Goal: Task Accomplishment & Management: Use online tool/utility

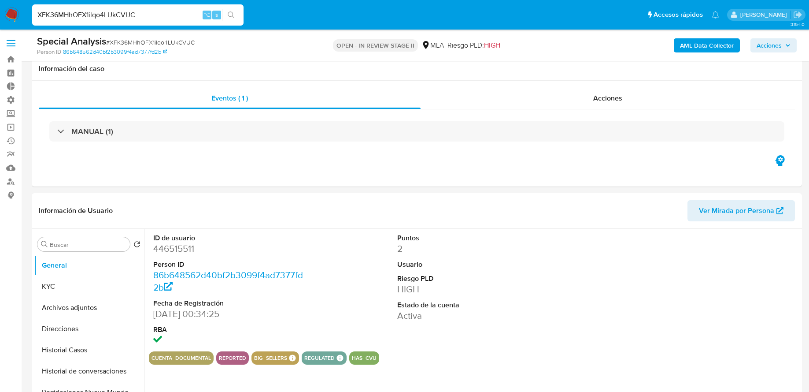
select select "10"
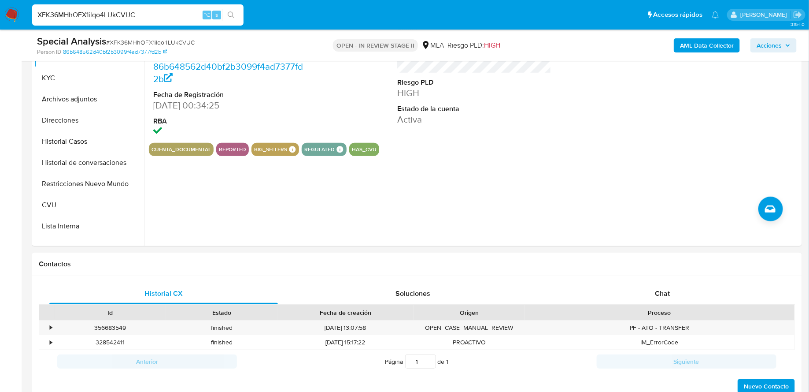
scroll to position [144, 0]
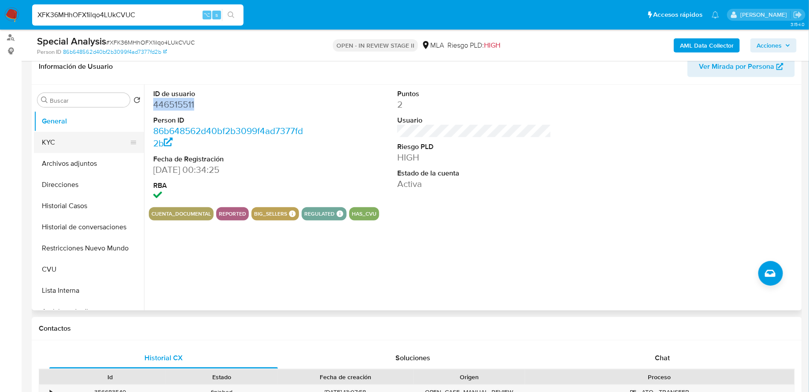
click at [73, 142] on button "KYC" at bounding box center [85, 142] width 103 height 21
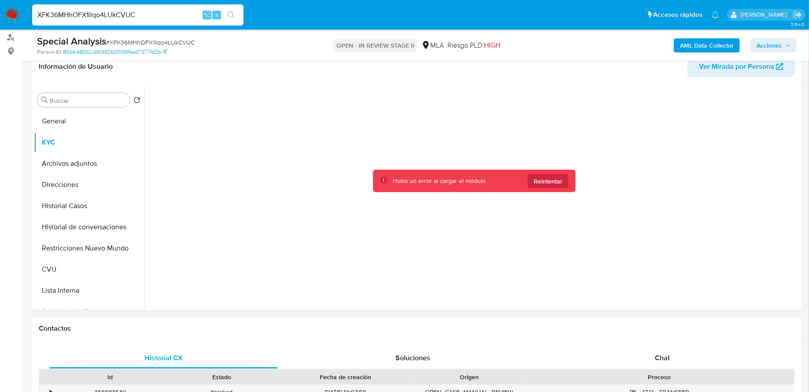
click at [34, 132] on button "KYC" at bounding box center [89, 142] width 110 height 21
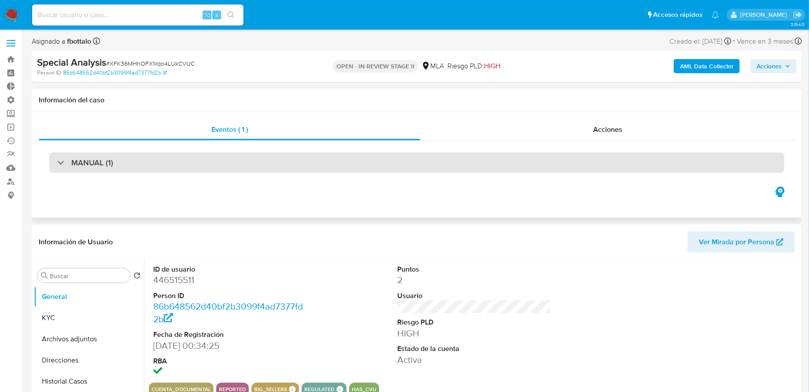
select select "10"
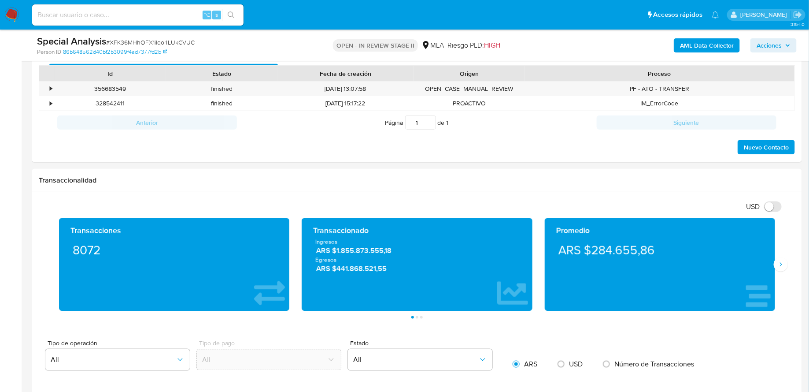
scroll to position [385, 0]
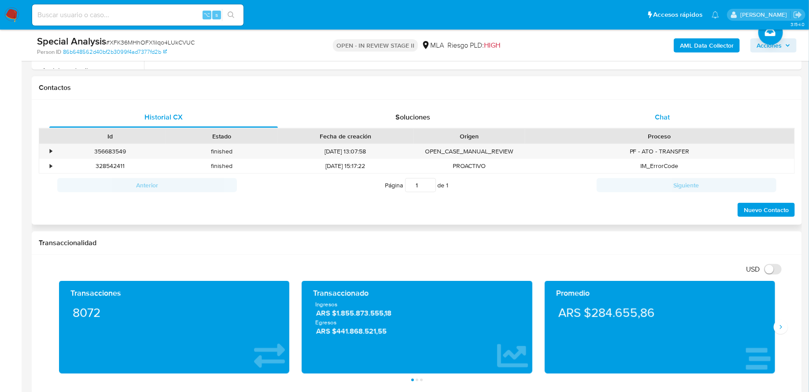
click at [660, 112] on span "Chat" at bounding box center [662, 117] width 15 height 10
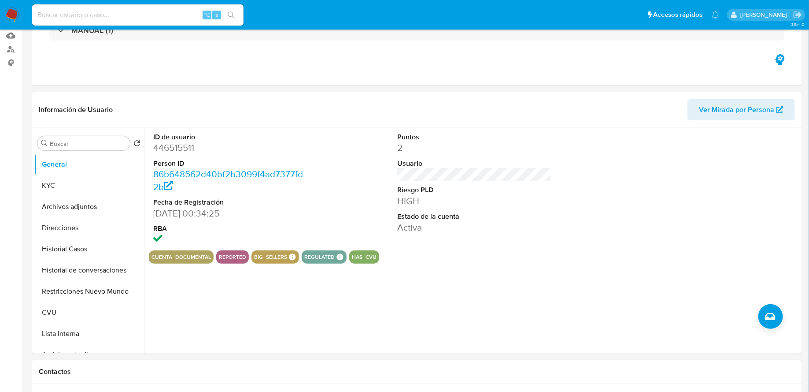
scroll to position [0, 0]
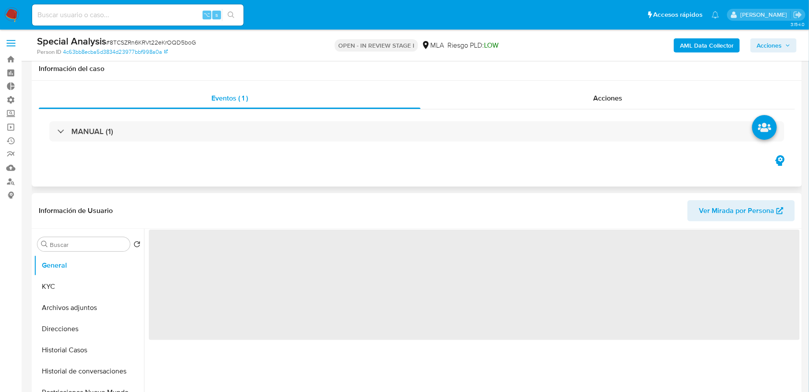
scroll to position [158, 0]
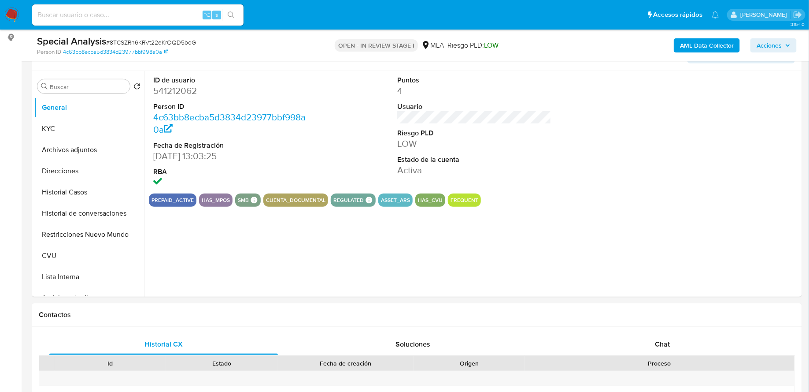
select select "10"
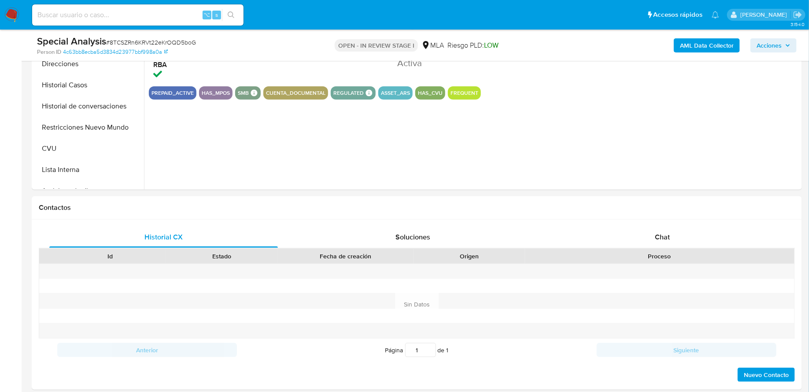
scroll to position [333, 0]
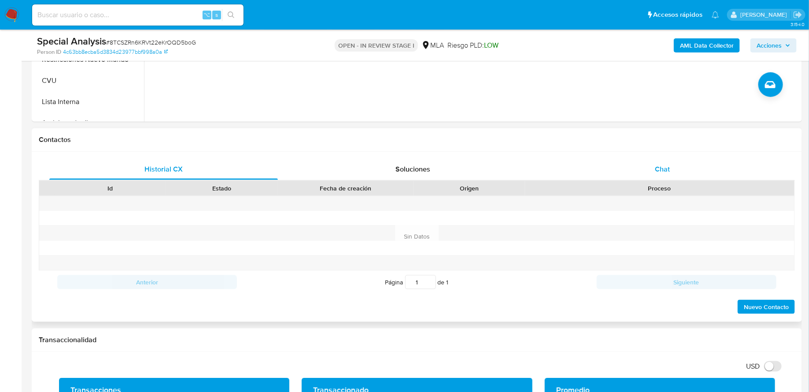
click at [650, 173] on div "Chat" at bounding box center [662, 169] width 229 height 21
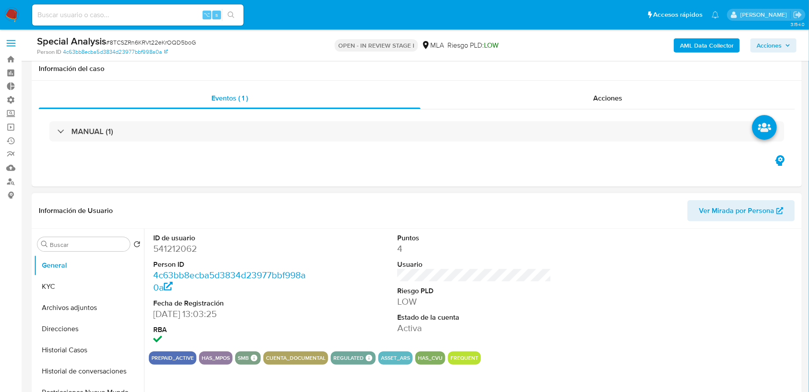
scroll to position [138, 0]
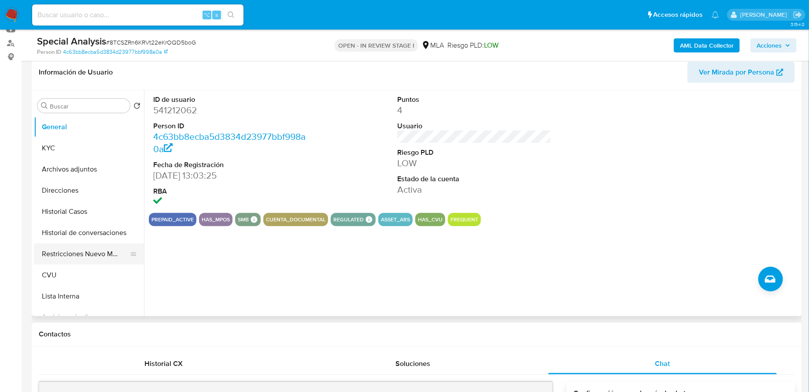
click at [61, 250] on button "Restricciones Nuevo Mundo" at bounding box center [85, 253] width 103 height 21
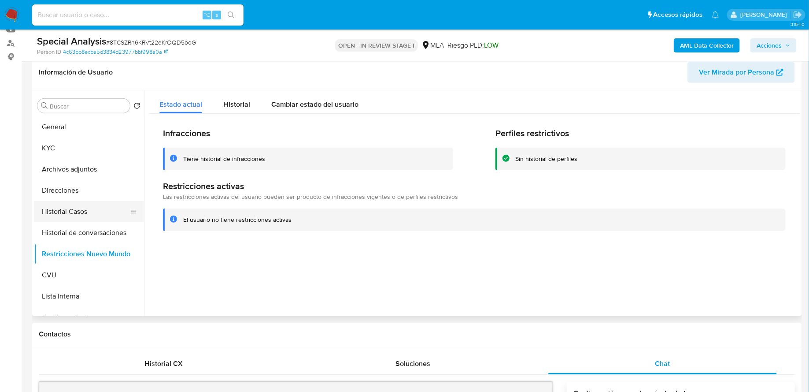
click at [80, 209] on button "Historial Casos" at bounding box center [85, 211] width 103 height 21
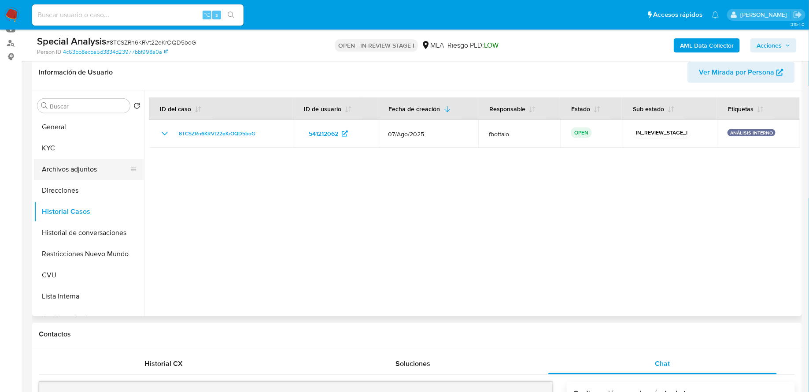
click at [77, 171] on button "Archivos adjuntos" at bounding box center [85, 169] width 103 height 21
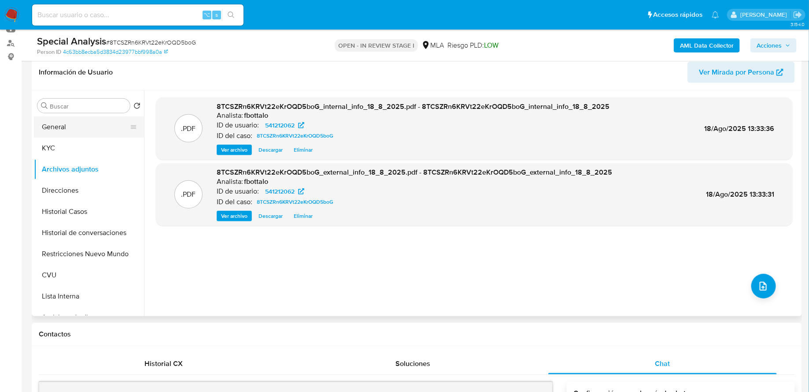
click at [71, 128] on button "General" at bounding box center [85, 126] width 103 height 21
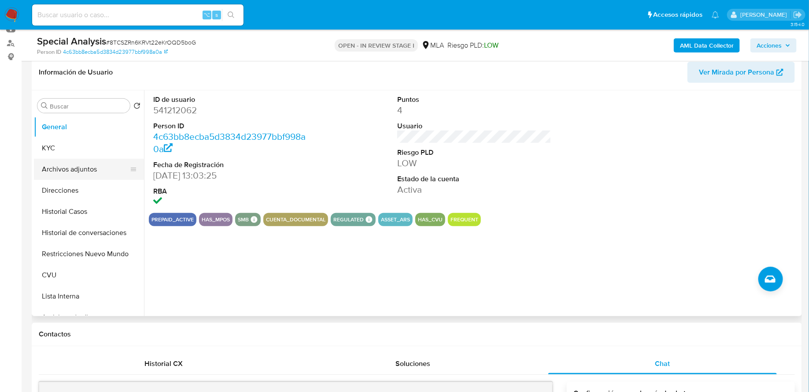
click at [68, 170] on button "Archivos adjuntos" at bounding box center [85, 169] width 103 height 21
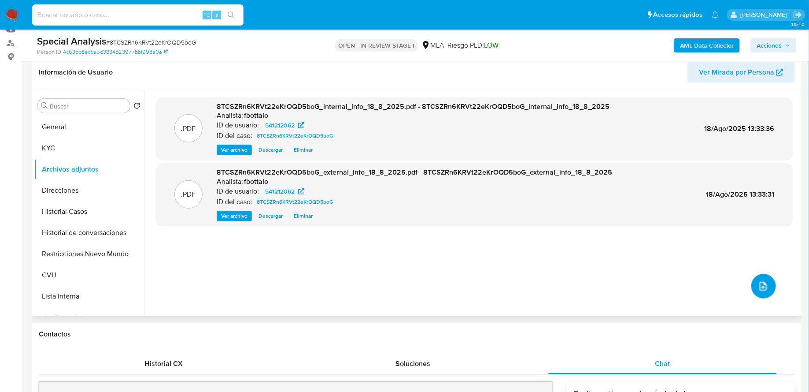
click at [756, 292] on button "upload-file" at bounding box center [764, 286] width 25 height 25
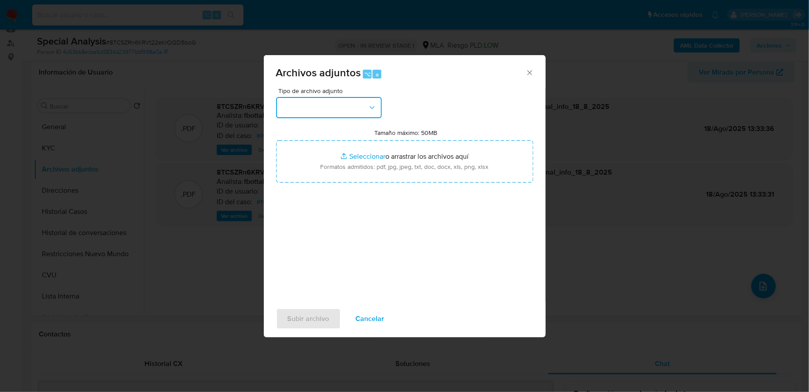
click at [310, 112] on button "button" at bounding box center [329, 107] width 106 height 21
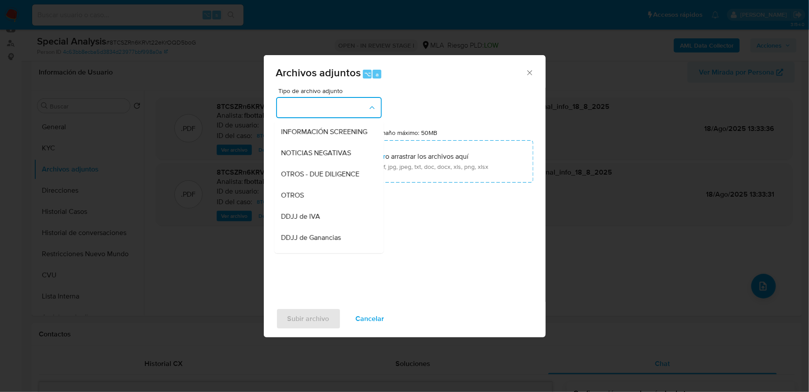
scroll to position [99, 0]
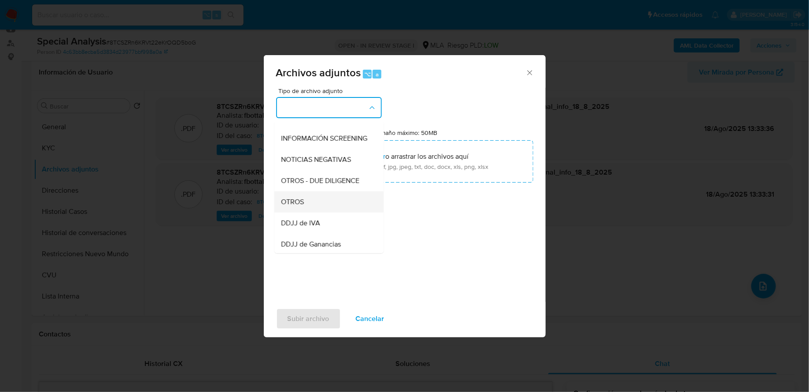
click at [303, 204] on span "OTROS" at bounding box center [292, 201] width 23 height 9
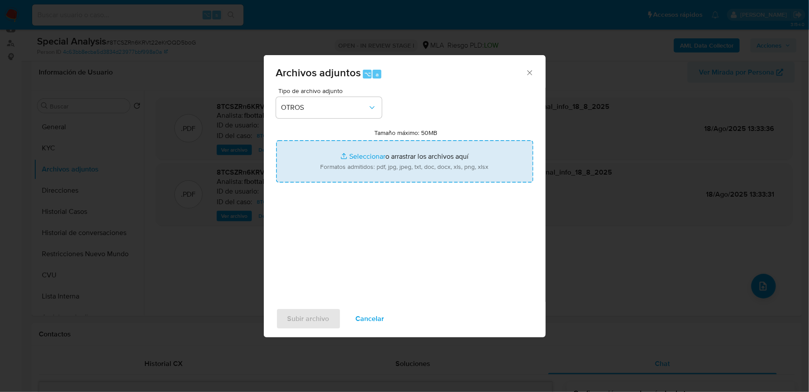
click at [348, 166] on input "Tamaño máximo: 50MB Seleccionar archivos" at bounding box center [404, 161] width 257 height 42
type input "C:\fakepath\Caselog 8TCSZRn6KRVt22eKrOQD5boG_2025_08_11_16_44_05.docx"
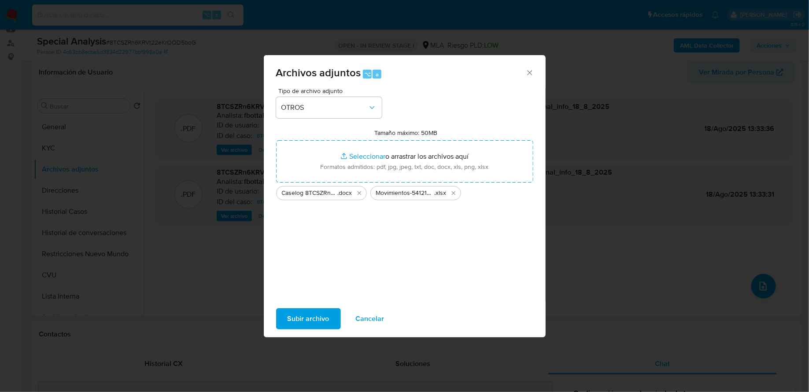
click at [318, 313] on span "Subir archivo" at bounding box center [309, 318] width 42 height 19
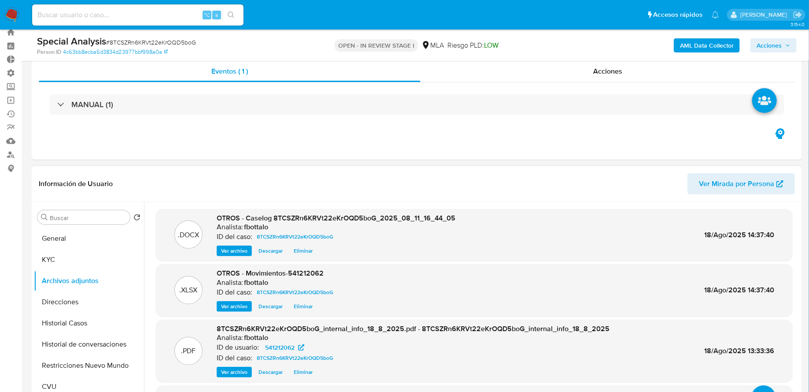
scroll to position [18, 0]
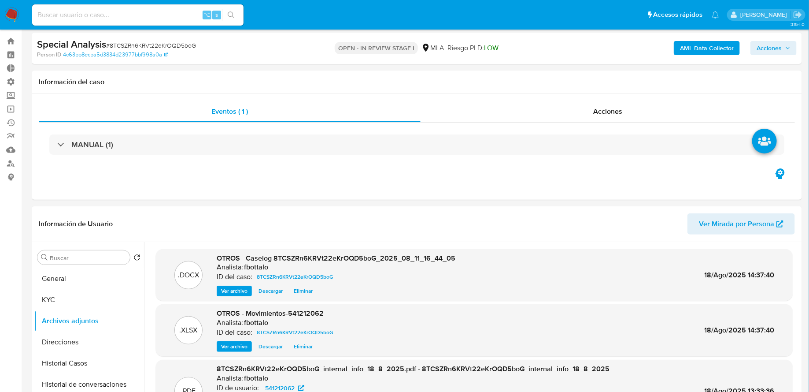
click at [763, 50] on span "Acciones" at bounding box center [769, 48] width 25 height 14
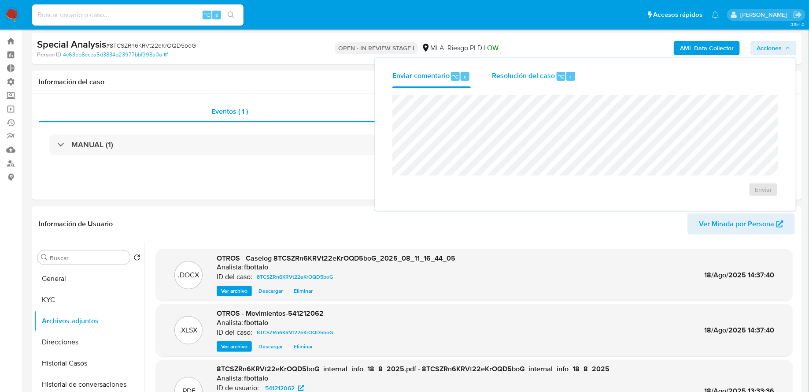
click at [582, 78] on button "Resolución del caso ⌥ r" at bounding box center [533, 76] width 105 height 23
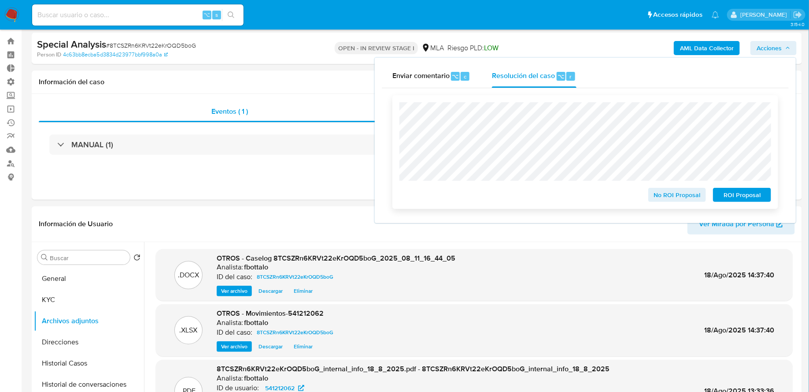
click at [660, 196] on span "No ROI Proposal" at bounding box center [678, 195] width 46 height 12
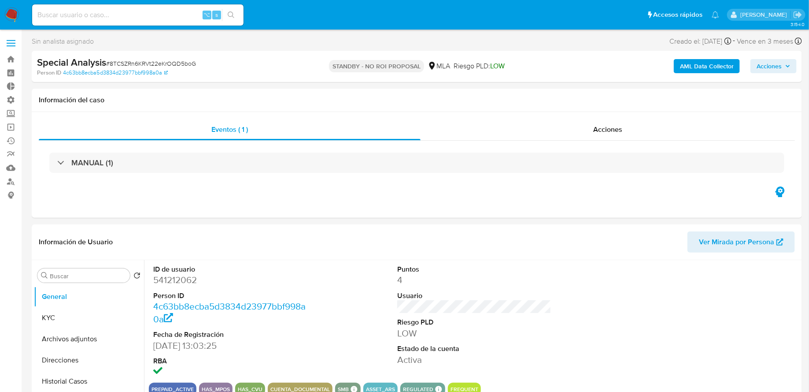
select select "10"
click at [182, 11] on input at bounding box center [137, 14] width 211 height 11
paste input "XFK36MHhOFX1ilqo4LUkCVUC"
type input "XFK36MHhOFX1ilqo4LUkCVUC"
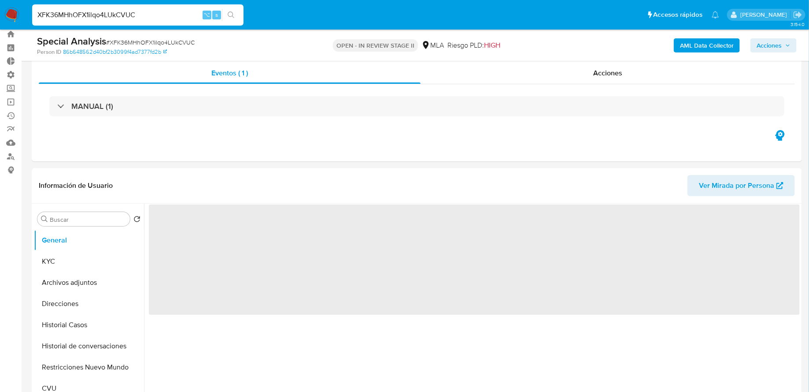
scroll to position [63, 0]
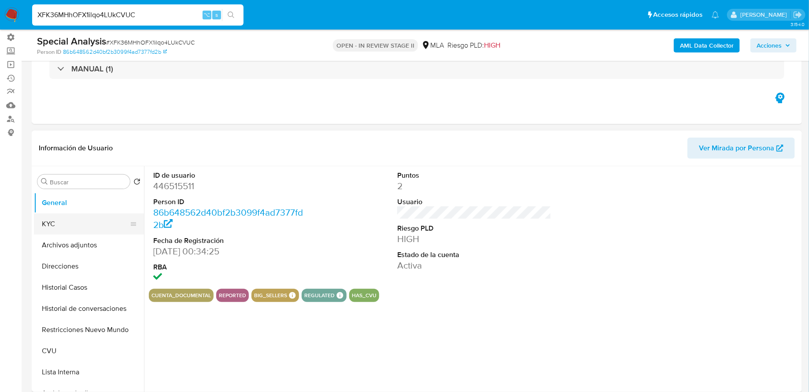
select select "10"
click at [89, 278] on button "Historial Casos" at bounding box center [85, 287] width 103 height 21
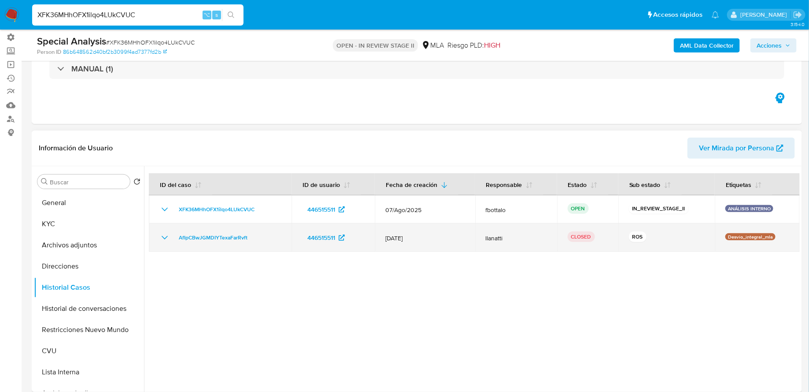
click at [163, 240] on icon "Mostrar/Ocultar" at bounding box center [164, 237] width 11 height 11
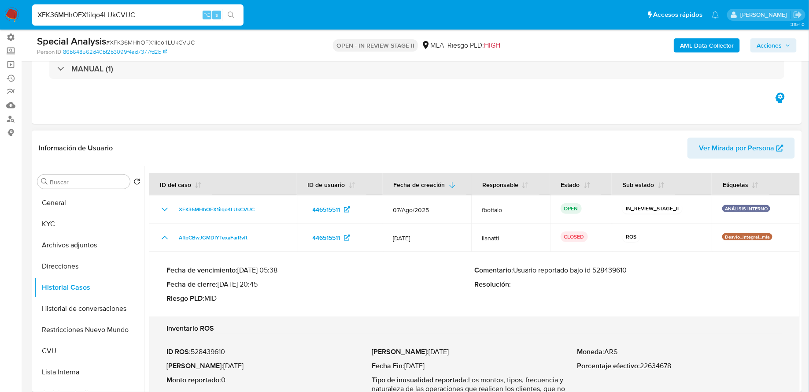
click at [603, 269] on p "Comentario : Usuario reportado bajo id 528439610" at bounding box center [628, 270] width 308 height 9
click at [156, 12] on input "XFK36MHhOFX1ilqo4LUkCVUC" at bounding box center [137, 14] width 211 height 11
paste input "8KBL6Dh4bw9mhNv2BEuFNk10"
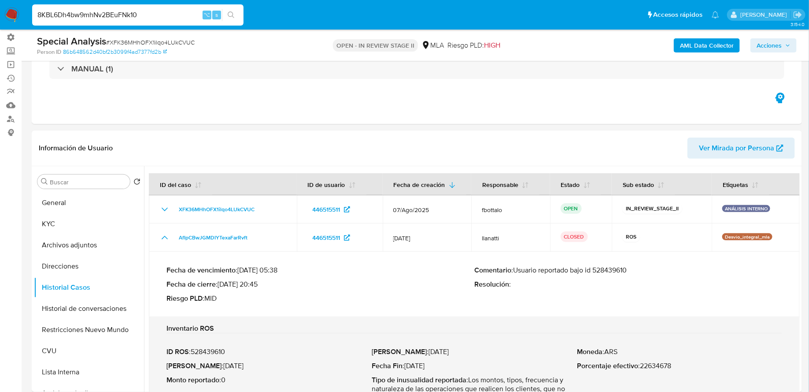
type input "8KBL6Dh4bw9mhNv2BEuFNk10"
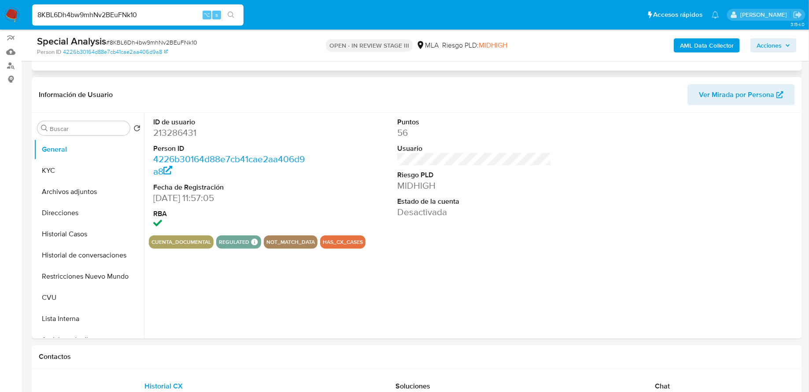
scroll to position [117, 0]
select select "10"
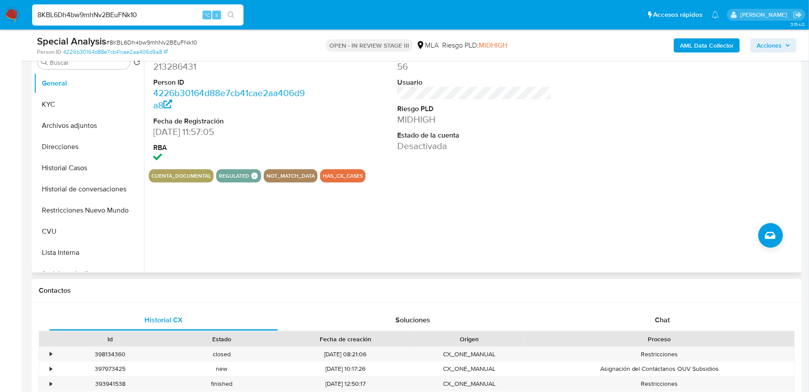
scroll to position [247, 0]
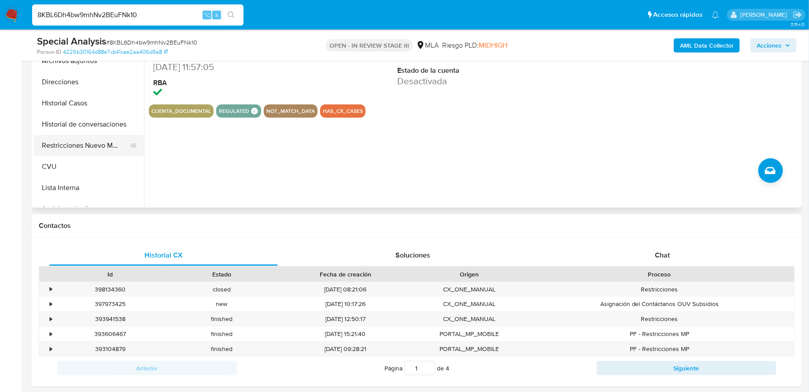
click at [100, 147] on button "Restricciones Nuevo Mundo" at bounding box center [85, 145] width 103 height 21
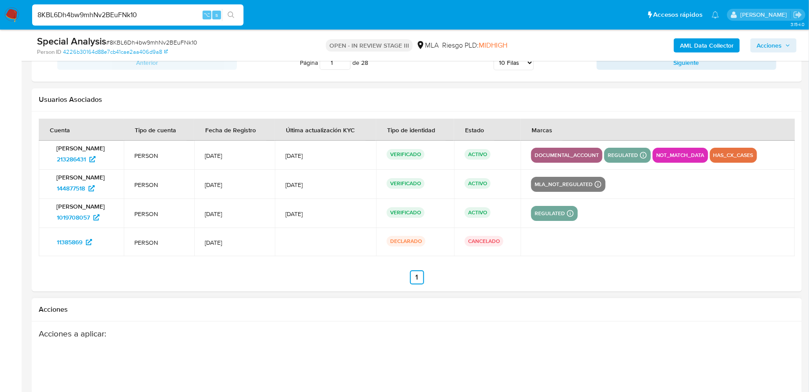
scroll to position [1286, 0]
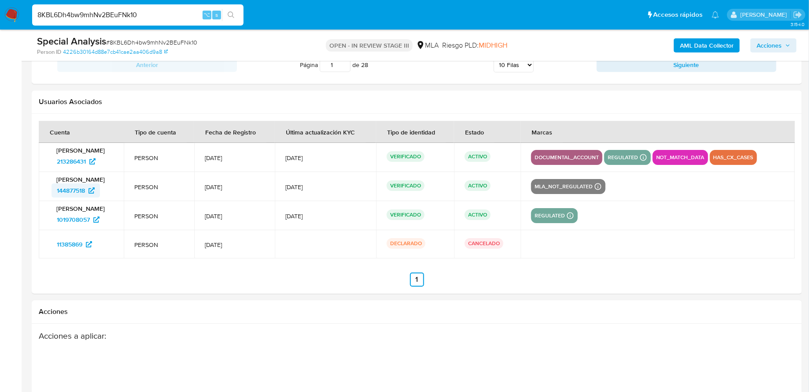
click at [83, 187] on span "144877518" at bounding box center [71, 190] width 28 height 14
click at [77, 215] on span "1019708057" at bounding box center [73, 219] width 33 height 14
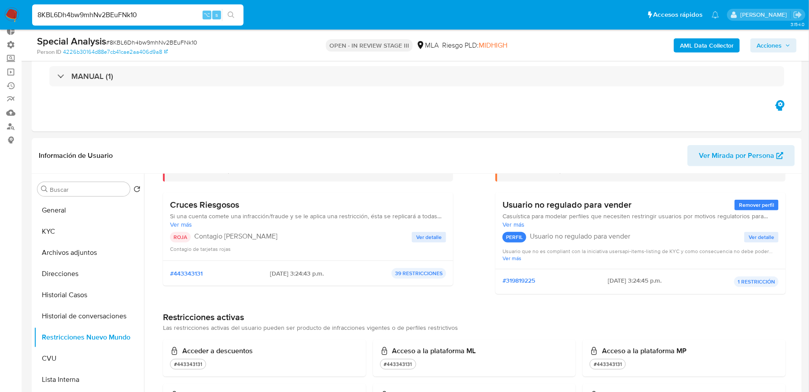
scroll to position [0, 0]
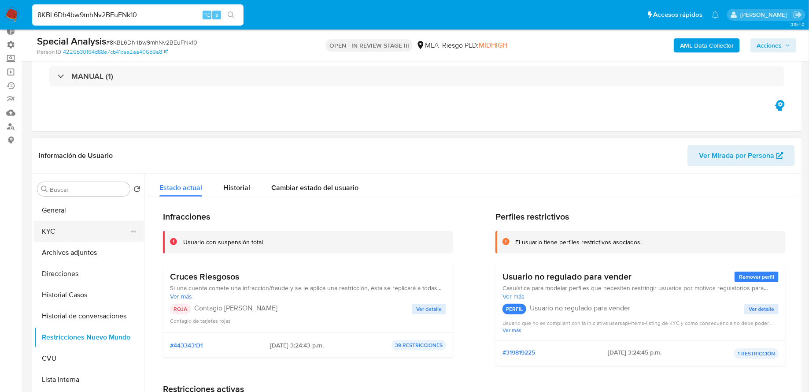
click at [85, 228] on button "KYC" at bounding box center [85, 231] width 103 height 21
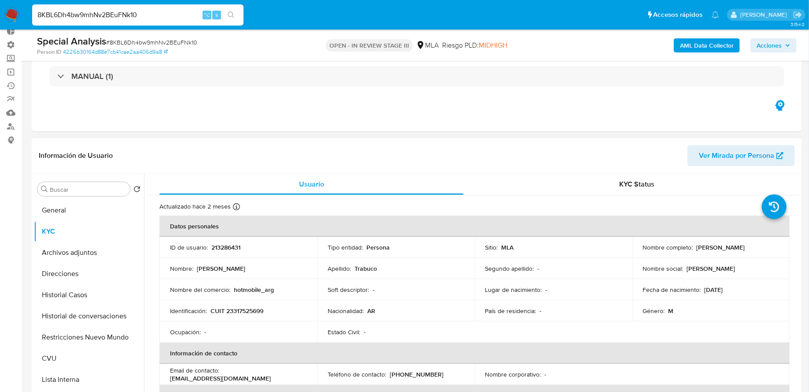
click at [226, 246] on p "213286431" at bounding box center [225, 247] width 29 height 8
copy p "213286431"
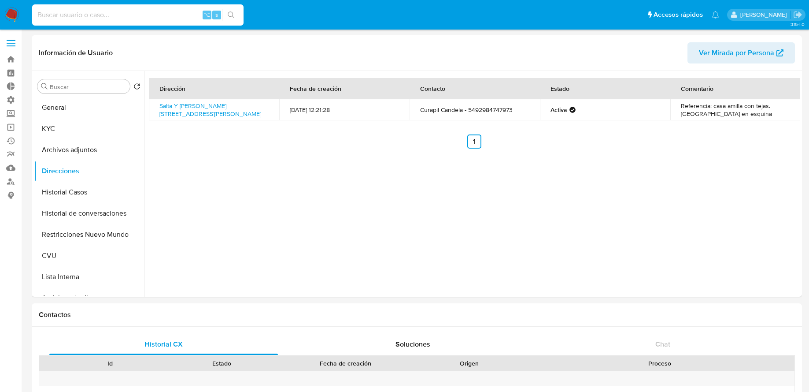
select select "10"
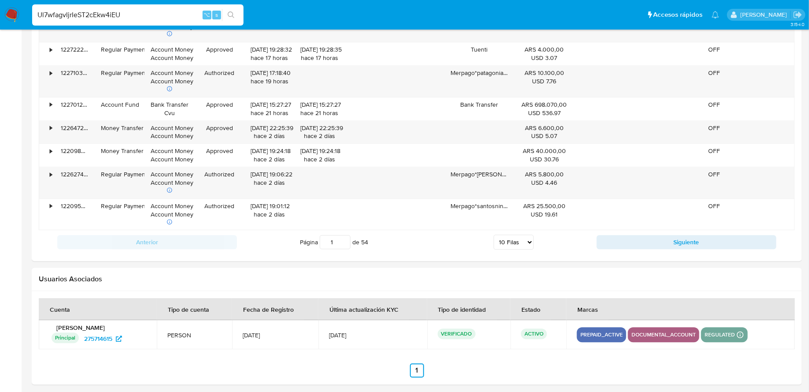
type input "Ul7wfagvIjrIeST2cEkw4iEU"
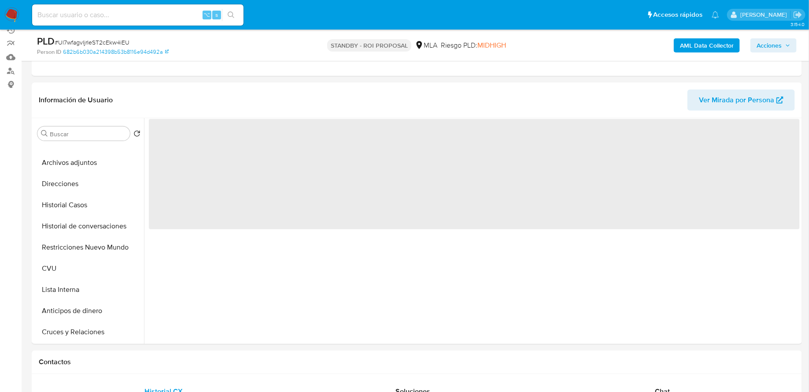
scroll to position [42, 0]
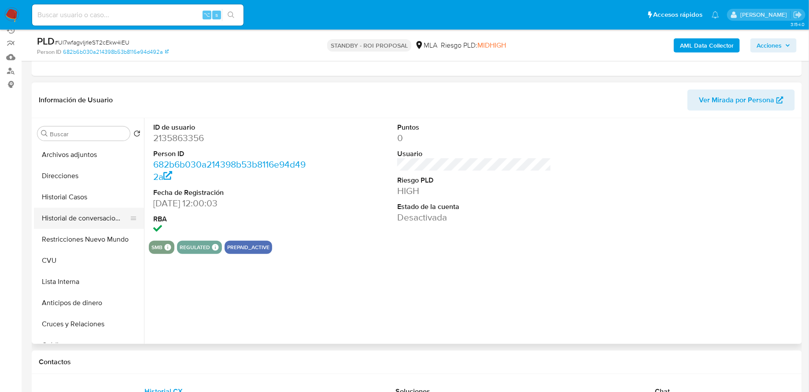
select select "10"
click at [77, 196] on button "Historial Casos" at bounding box center [85, 196] width 103 height 21
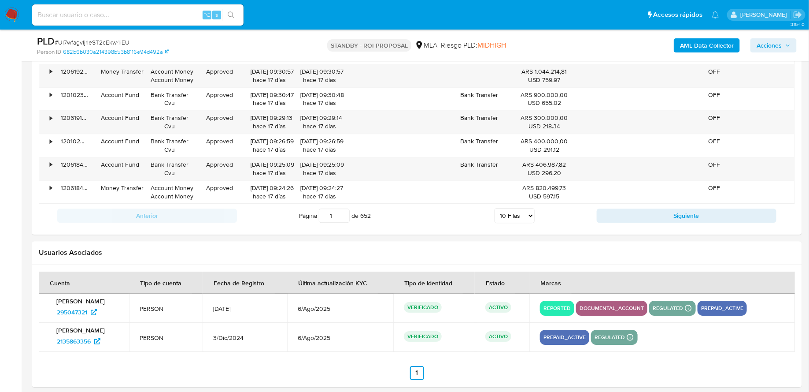
scroll to position [1138, 0]
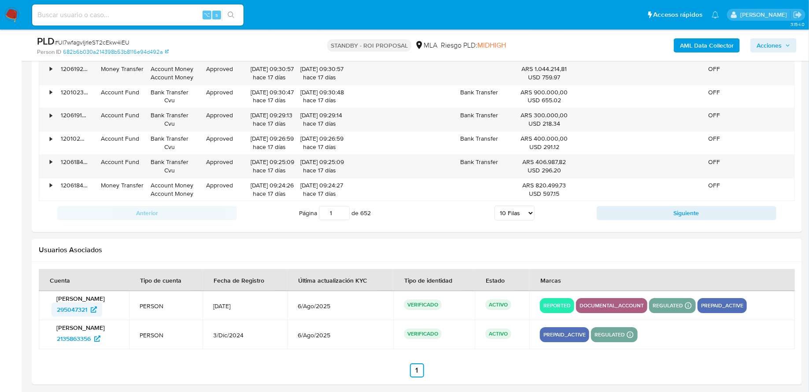
click at [71, 302] on span "295047321" at bounding box center [72, 309] width 30 height 14
click at [136, 16] on input at bounding box center [137, 14] width 211 height 11
paste input "iYQ7mAaY10MDfXxqDTuUVqPy"
type input "iYQ7mAaY10MDfXxqDTuUVqPy"
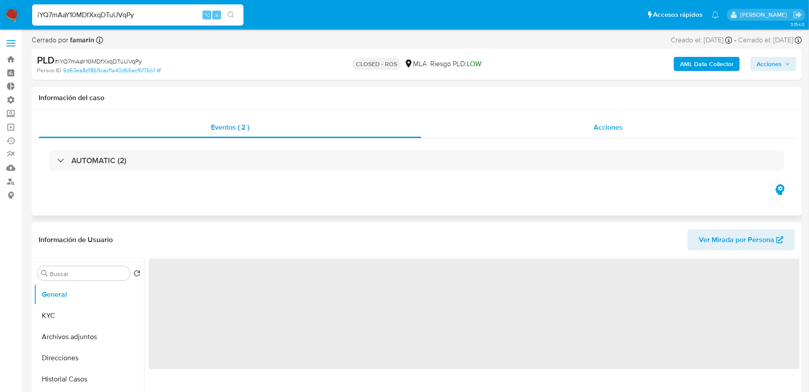
click at [504, 123] on div "Acciones" at bounding box center [609, 127] width 374 height 21
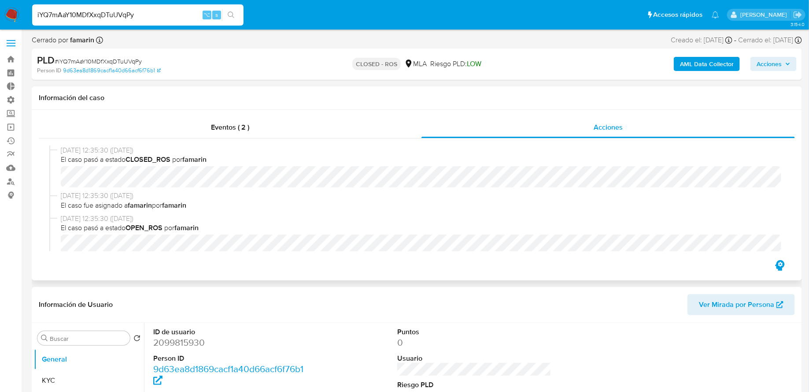
select select "10"
click at [144, 14] on input "iYQ7mAaY10MDfXxqDTuUVqPy" at bounding box center [137, 14] width 211 height 11
paste input "gGGLv54yOvvPW1Wd0ITT1Znw"
type input "gGGLv54yOvvPW1Wd0ITT1Znw"
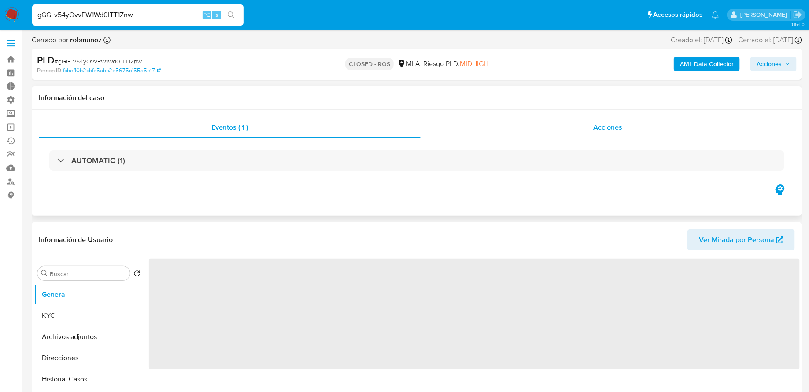
click at [541, 122] on div "Acciones" at bounding box center [608, 127] width 374 height 21
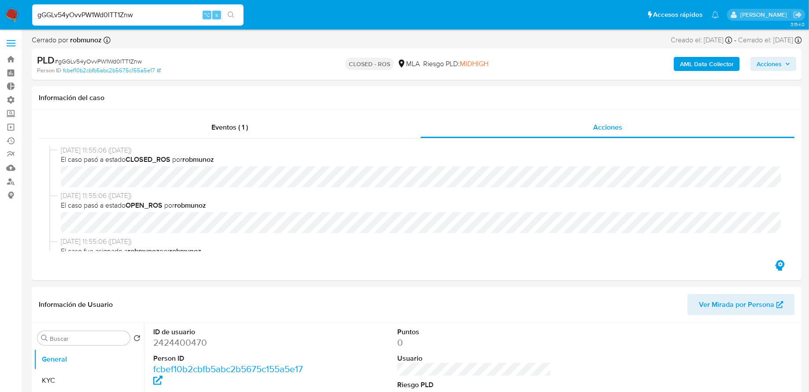
select select "10"
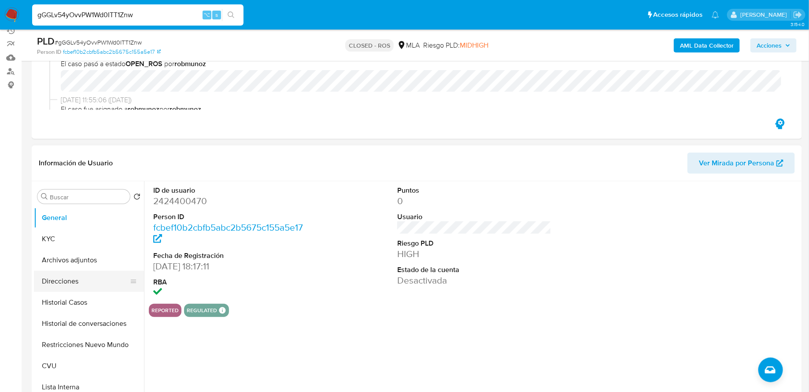
scroll to position [117, 0]
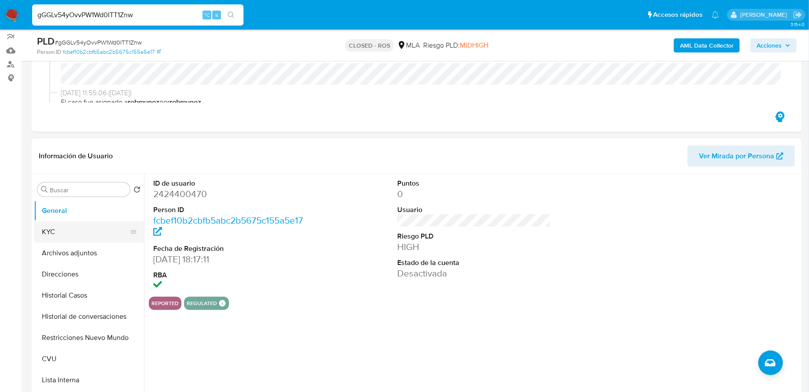
click at [71, 232] on button "KYC" at bounding box center [85, 231] width 103 height 21
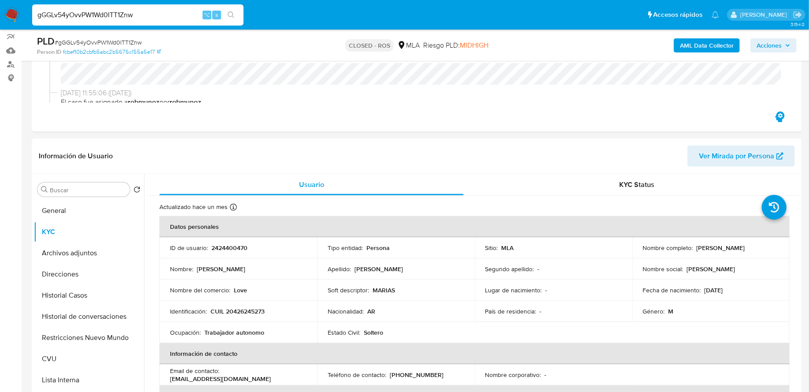
click at [119, 18] on input "gGGLv54yOvvPW1Wd0ITT1Znw" at bounding box center [137, 14] width 211 height 11
paste input "zctlMiEKwWP2nUCBtv9sSKkc"
type input "zctlMiEKwWP2nUCBtv9sSKkc"
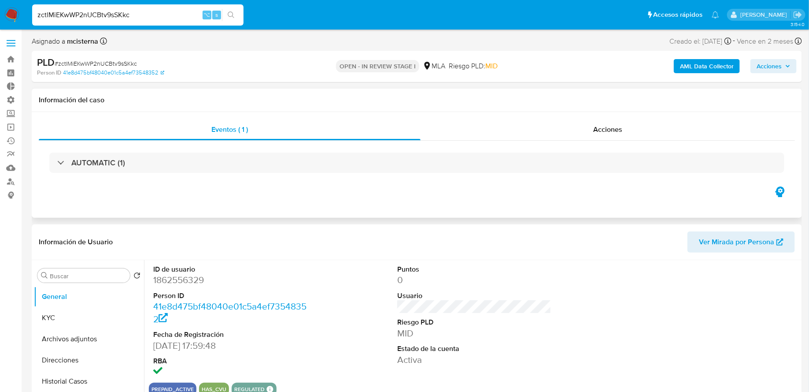
select select "10"
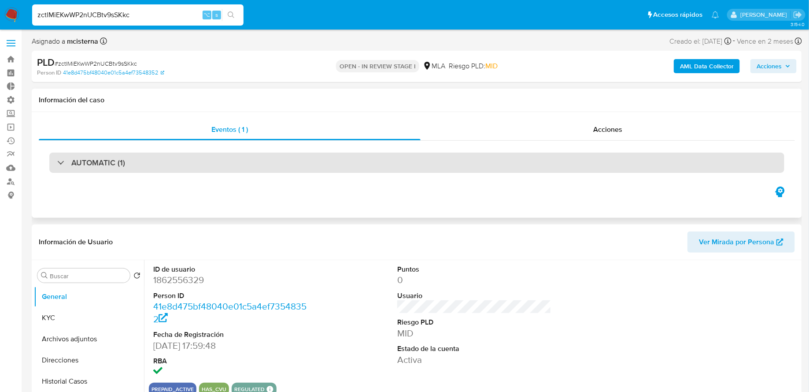
click at [185, 163] on div "AUTOMATIC (1)" at bounding box center [416, 162] width 735 height 20
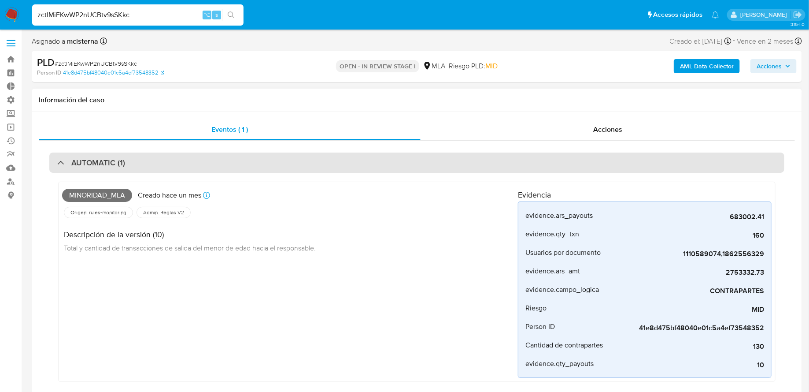
click at [200, 168] on div "AUTOMATIC (1)" at bounding box center [416, 162] width 735 height 20
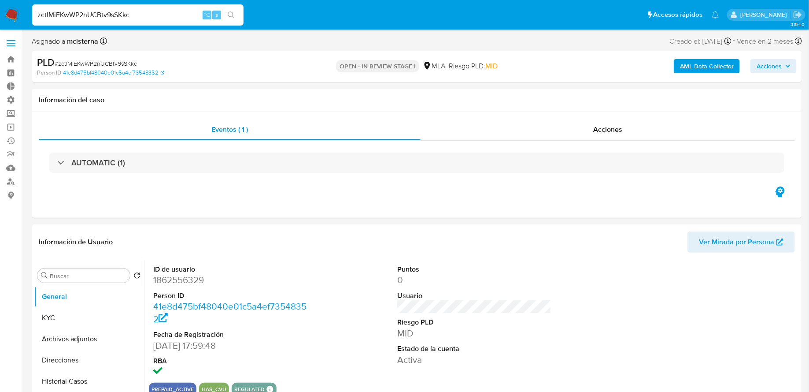
scroll to position [84, 0]
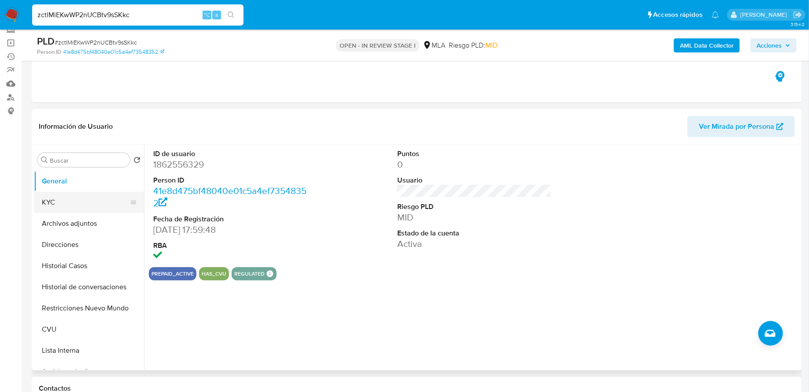
click at [88, 197] on button "KYC" at bounding box center [85, 202] width 103 height 21
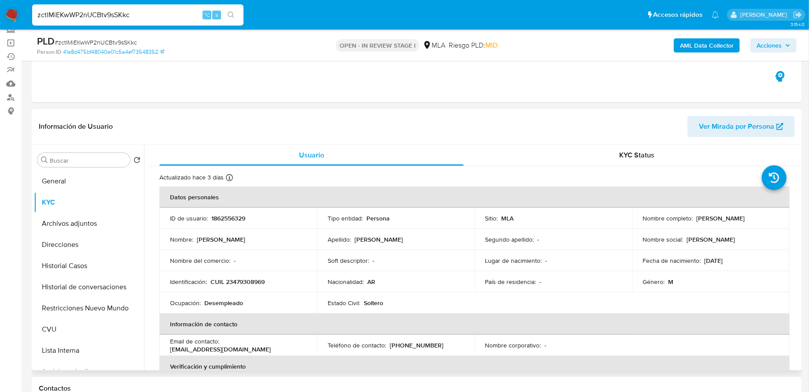
drag, startPoint x: 693, startPoint y: 214, endPoint x: 770, endPoint y: 215, distance: 76.7
click at [770, 215] on div "Nombre completo : Mario Sebastian Quintana" at bounding box center [711, 218] width 137 height 8
copy p "Mario Sebastian Quintana"
click at [229, 219] on p "1862556329" at bounding box center [228, 218] width 34 height 8
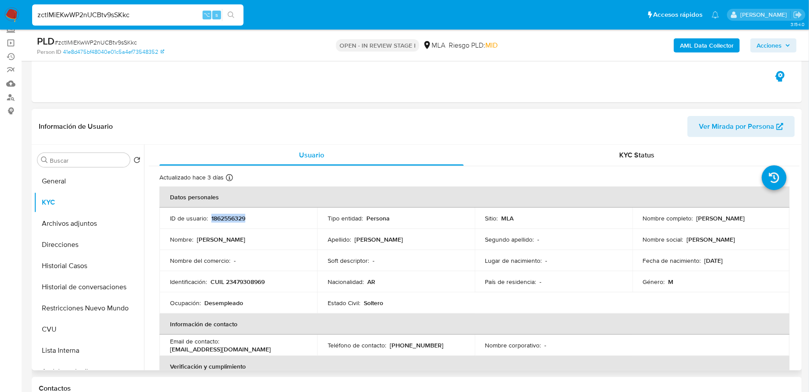
copy p "1862556329"
click at [247, 282] on p "CUIL 23479308969" at bounding box center [238, 282] width 54 height 8
copy p "23479308969"
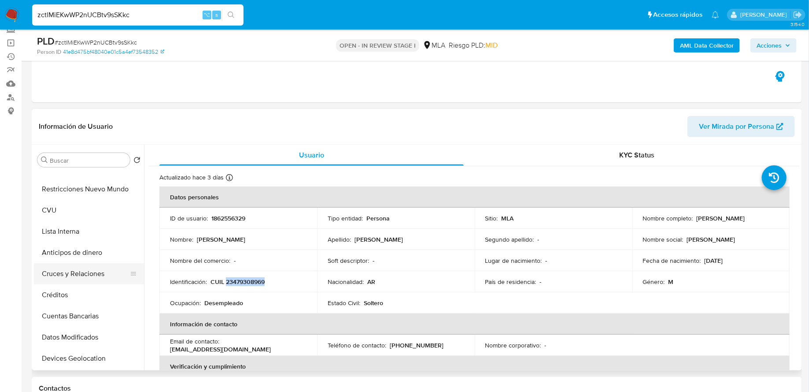
scroll to position [118, 0]
click at [69, 212] on button "CVU" at bounding box center [85, 211] width 103 height 21
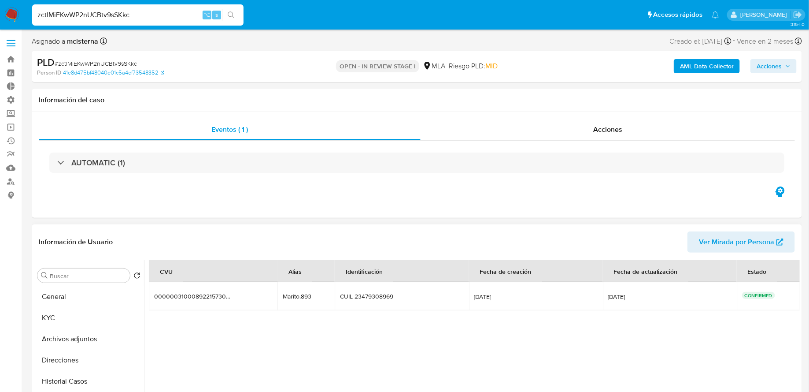
scroll to position [0, 0]
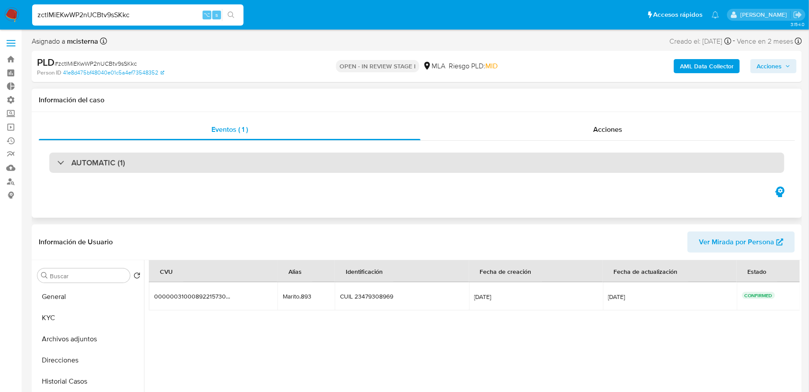
click at [228, 157] on div "AUTOMATIC (1)" at bounding box center [416, 162] width 735 height 20
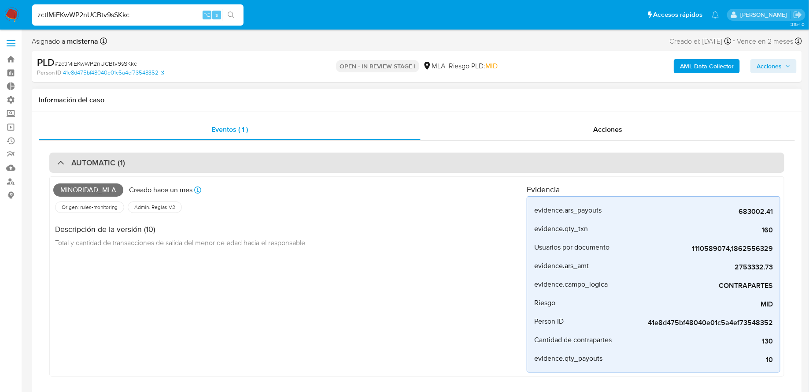
click at [228, 157] on div "AUTOMATIC (1)" at bounding box center [416, 162] width 735 height 20
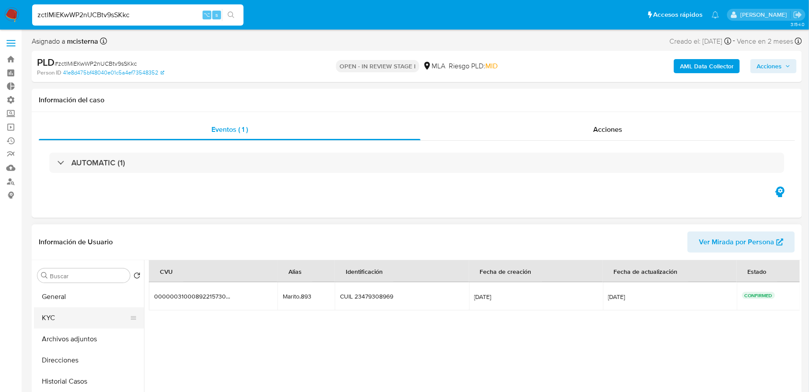
click at [59, 311] on button "KYC" at bounding box center [85, 317] width 103 height 21
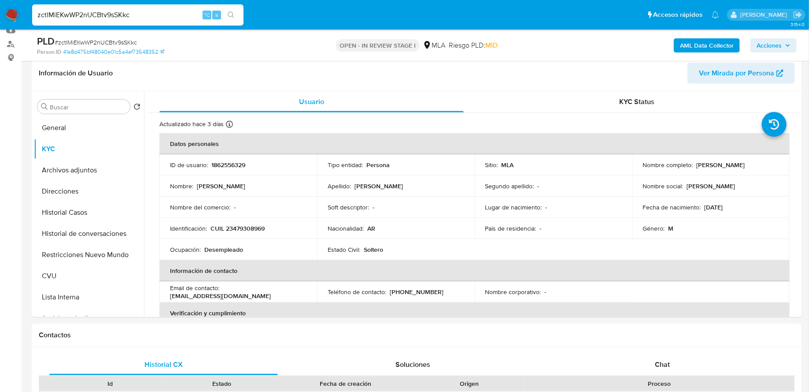
scroll to position [5, 0]
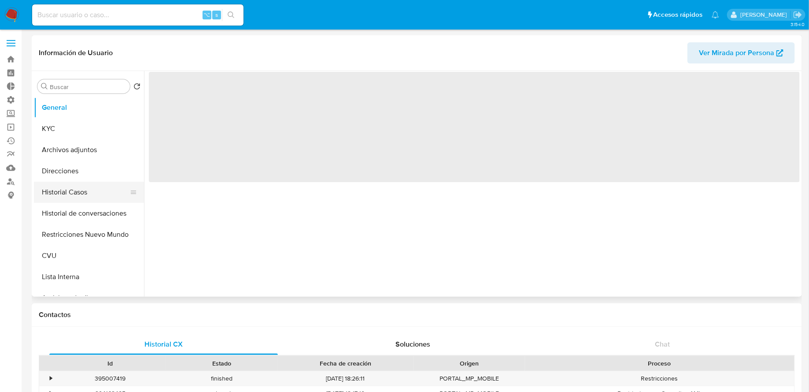
click at [84, 189] on button "Historial Casos" at bounding box center [85, 191] width 103 height 21
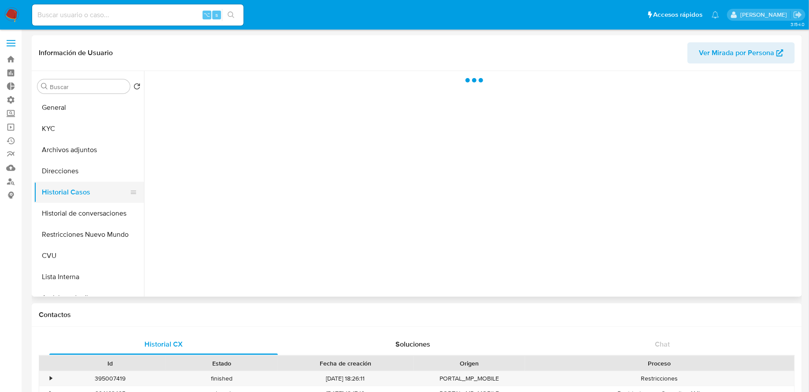
select select "10"
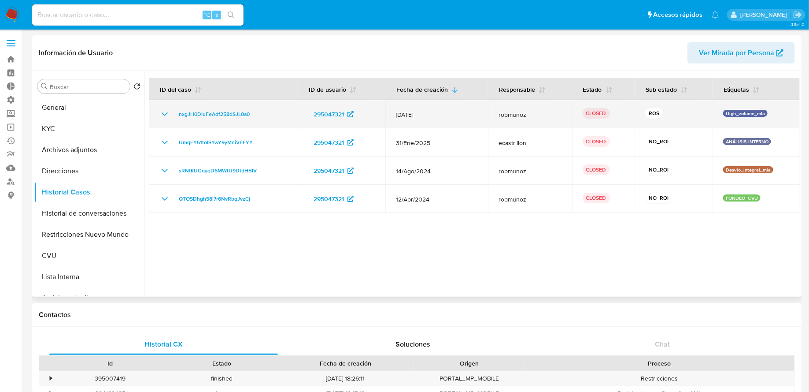
click at [161, 116] on icon "Mostrar/Ocultar" at bounding box center [164, 114] width 11 height 11
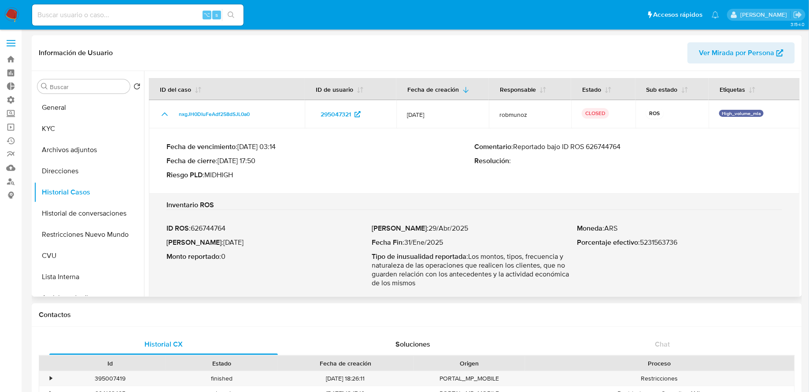
click at [599, 142] on p "Comentario : Reportado bajo ID ROS 626744764" at bounding box center [628, 146] width 308 height 9
click at [599, 144] on p "Comentario : Reportado bajo ID ROS 626744764" at bounding box center [628, 146] width 308 height 9
click at [149, 12] on input at bounding box center [137, 14] width 211 height 11
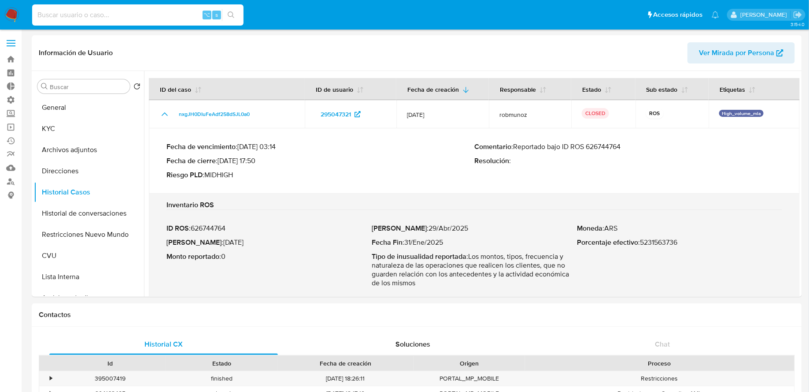
paste input "5XrJZyx4zxADB2DQh7pDUWKv"
type input "5XrJZyx4zxADB2DQh7pDUWKv"
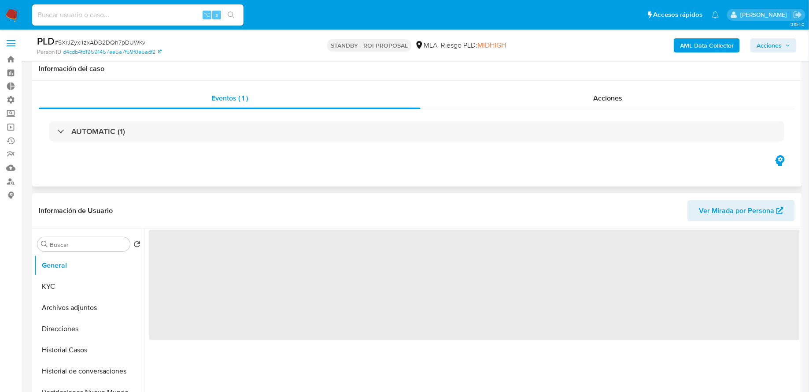
scroll to position [103, 0]
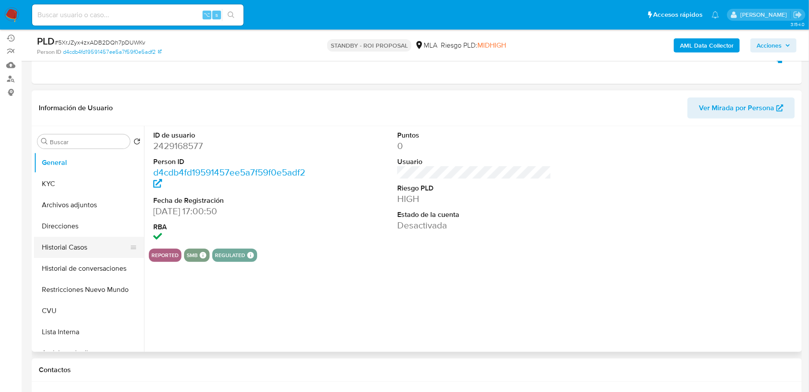
click at [70, 251] on button "Historial Casos" at bounding box center [85, 247] width 103 height 21
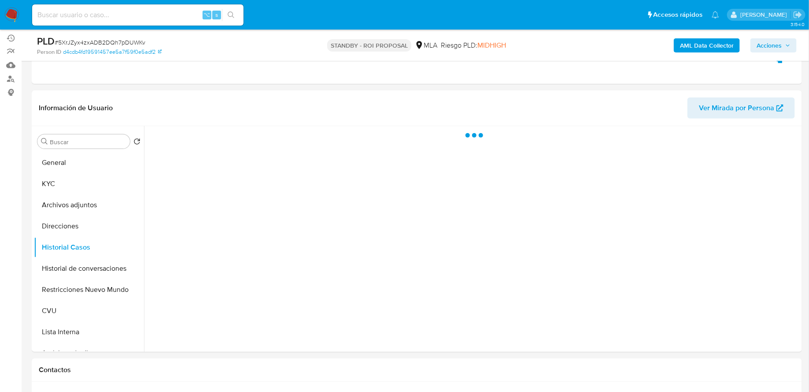
select select "10"
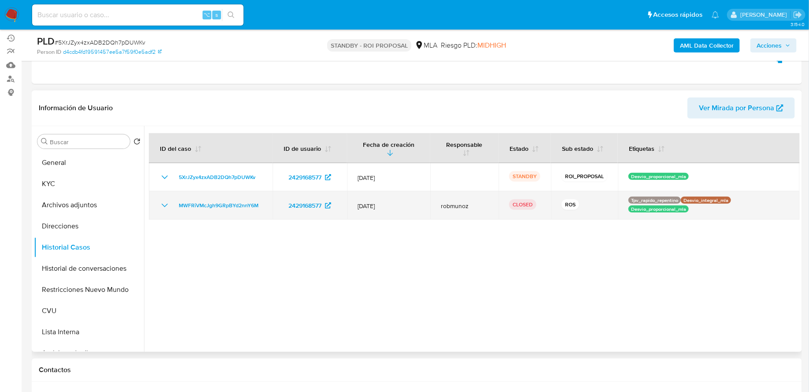
click at [162, 203] on icon "Mostrar/Ocultar" at bounding box center [164, 205] width 11 height 11
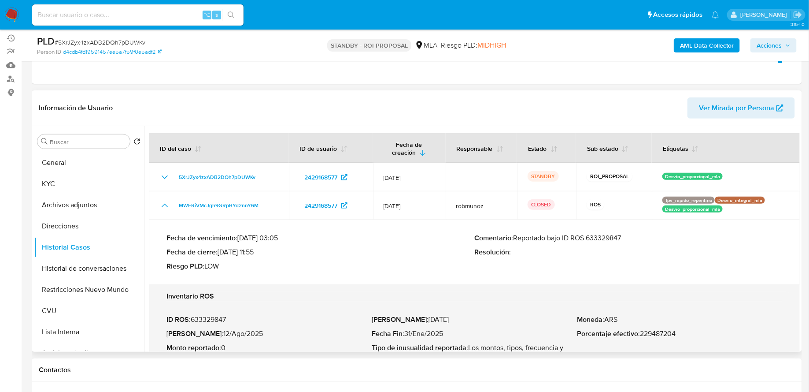
click at [597, 237] on p "Comentario : Reportado bajo ID ROS 633329847" at bounding box center [628, 237] width 308 height 9
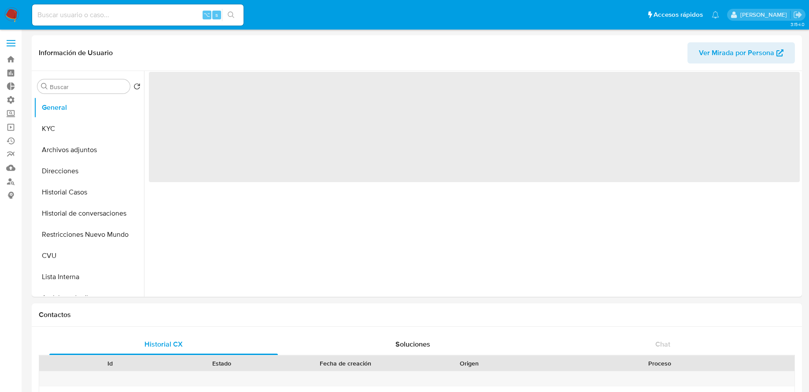
select select "10"
click at [96, 238] on button "Restricciones Nuevo Mundo" at bounding box center [85, 234] width 103 height 21
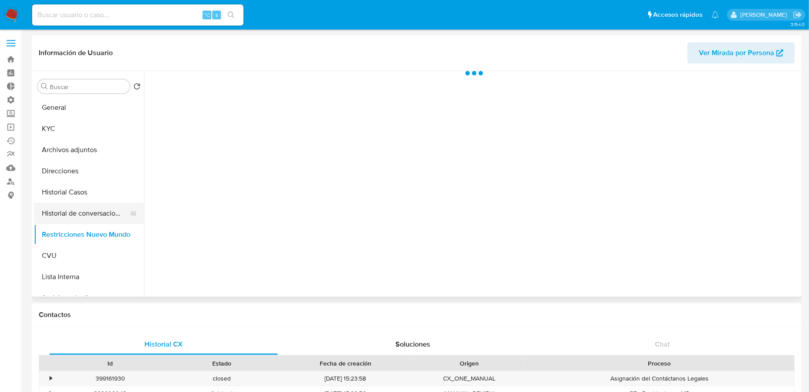
select select "10"
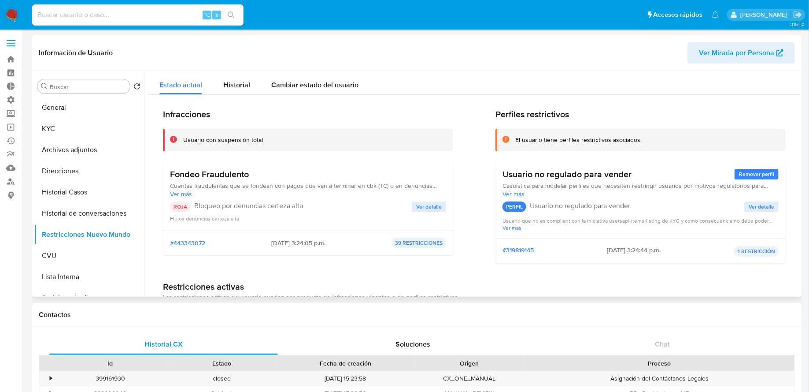
scroll to position [35, 0]
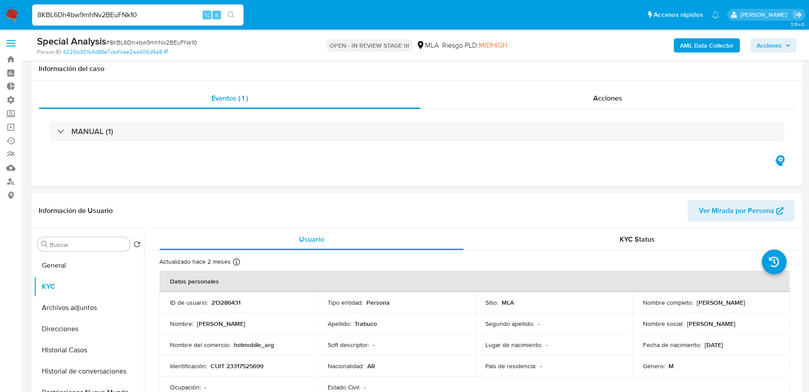
select select "10"
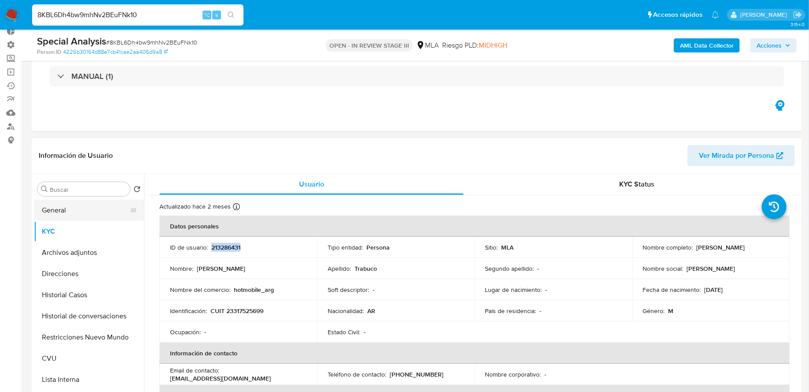
click at [84, 211] on button "General" at bounding box center [85, 210] width 103 height 21
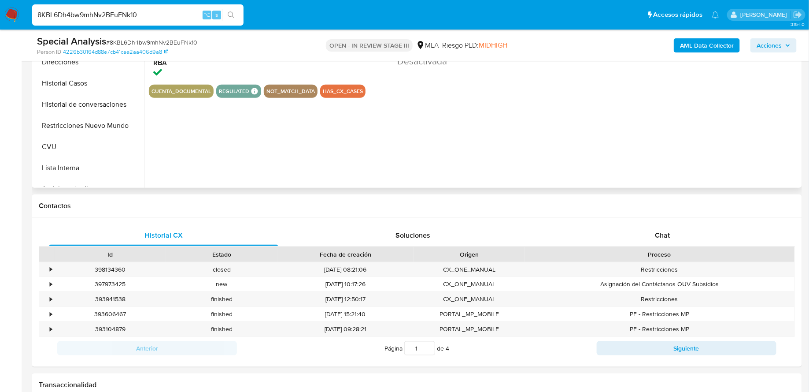
scroll to position [165, 0]
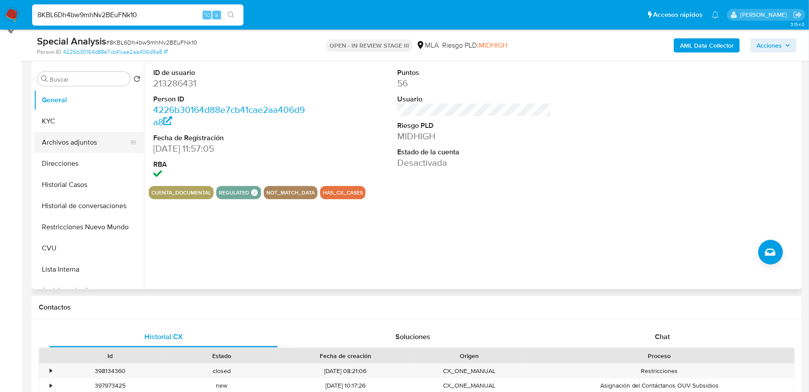
click at [74, 143] on button "Archivos adjuntos" at bounding box center [85, 142] width 103 height 21
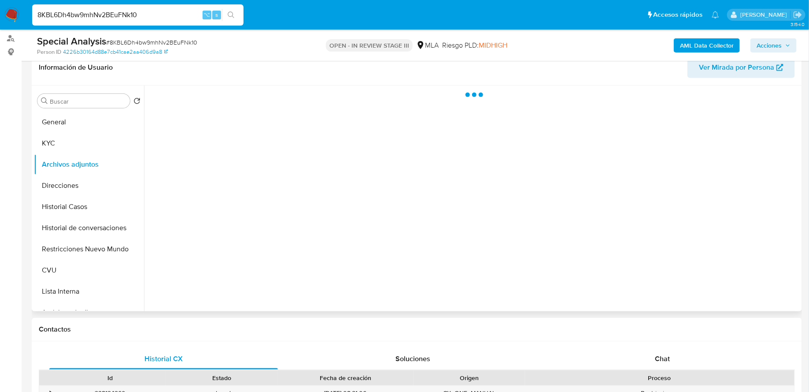
scroll to position [114, 0]
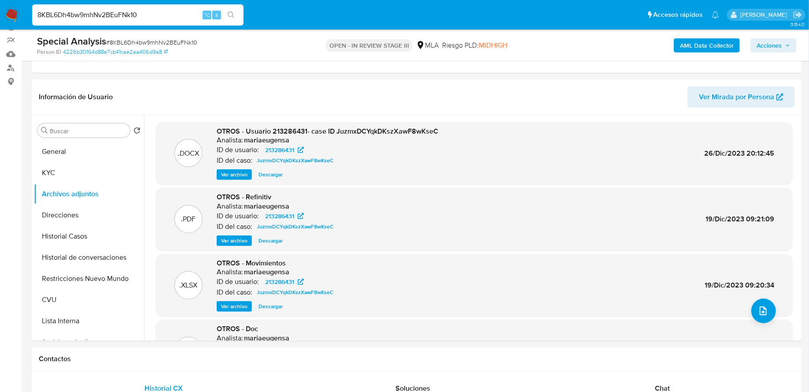
click at [778, 46] on span "Acciones" at bounding box center [769, 45] width 25 height 14
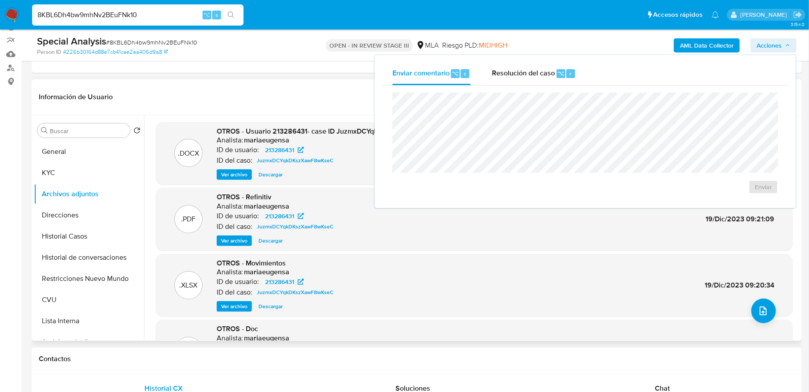
click at [342, 105] on header "Información de Usuario Ver Mirada por Persona" at bounding box center [417, 96] width 756 height 21
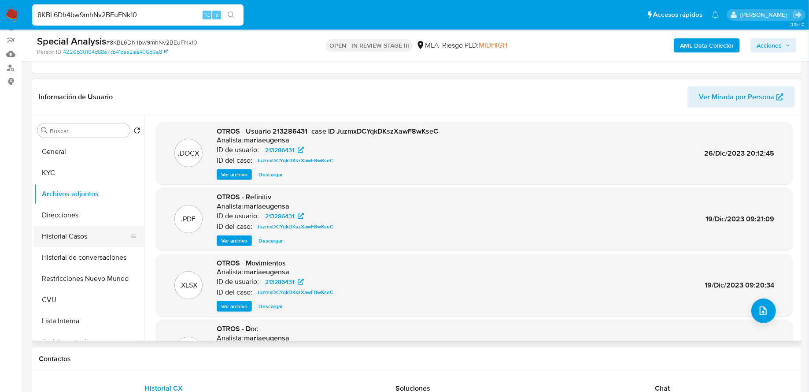
click at [52, 238] on button "Historial Casos" at bounding box center [85, 236] width 103 height 21
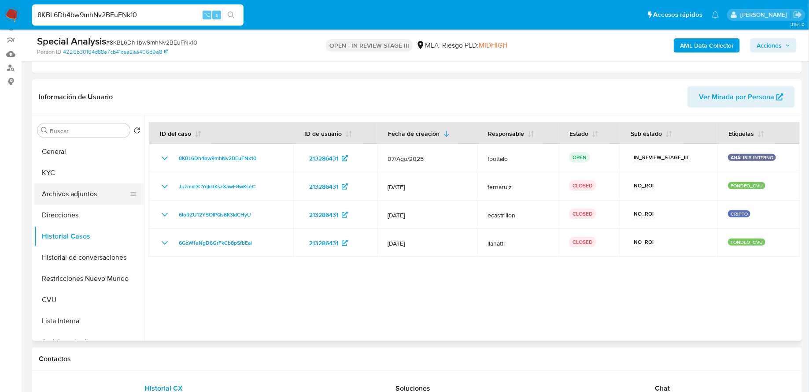
click at [70, 195] on button "Archivos adjuntos" at bounding box center [85, 193] width 103 height 21
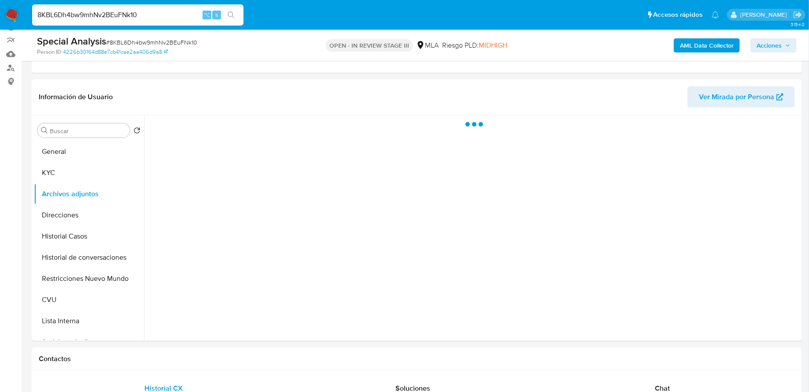
click at [780, 50] on span "Acciones" at bounding box center [769, 45] width 25 height 14
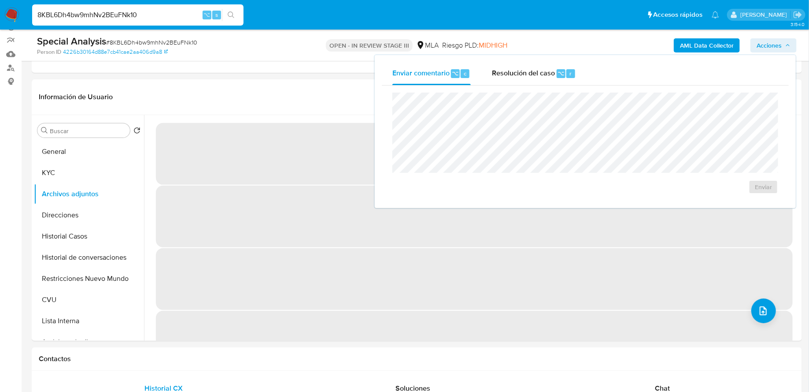
click at [506, 85] on div "Enviar" at bounding box center [585, 142] width 407 height 115
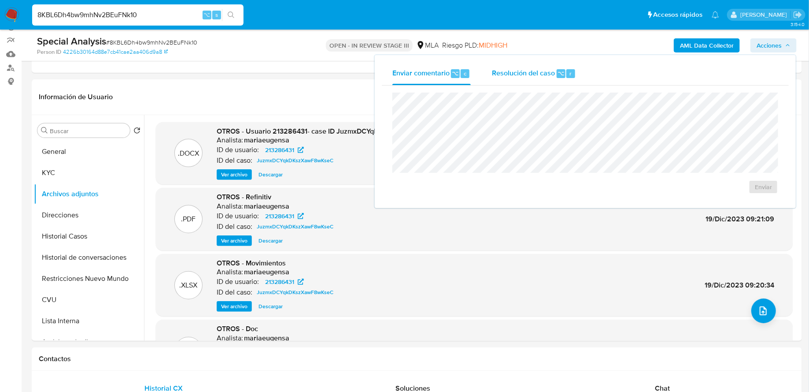
click at [521, 68] on span "Resolución del caso" at bounding box center [523, 73] width 63 height 10
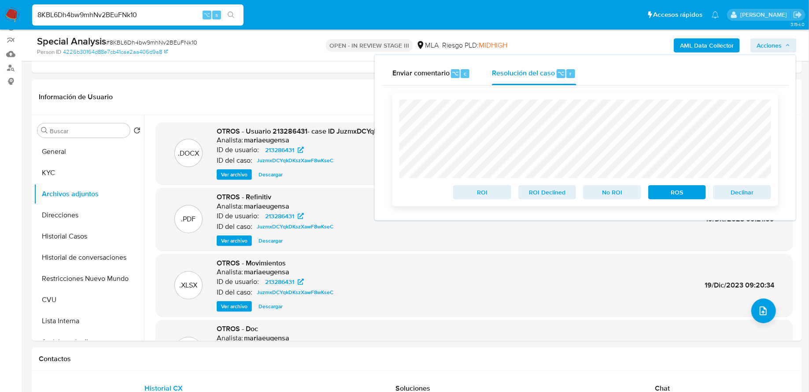
click at [756, 197] on span "Declinar" at bounding box center [742, 192] width 46 height 12
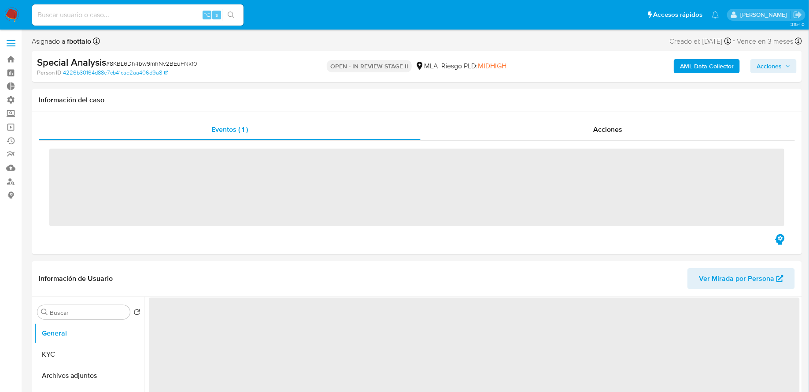
click at [794, 62] on button "Acciones" at bounding box center [774, 66] width 46 height 14
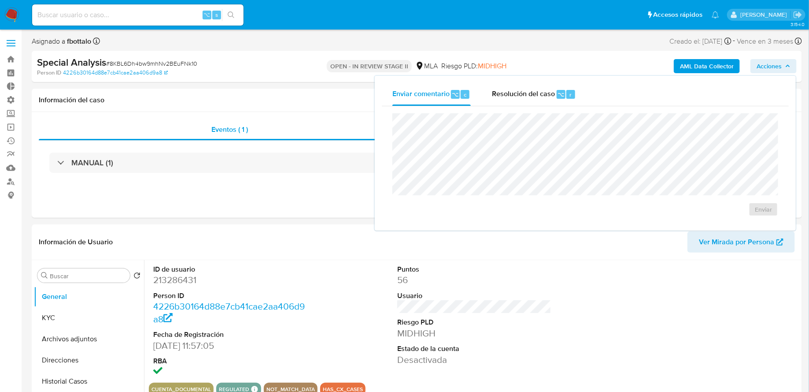
click at [541, 107] on div "Enviar" at bounding box center [585, 164] width 407 height 117
click at [541, 94] on span "Resolución del caso" at bounding box center [523, 94] width 63 height 10
select select "10"
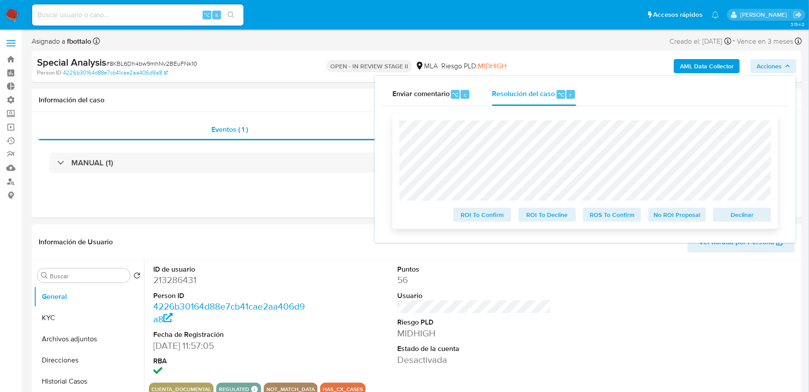
click at [755, 213] on span "Declinar" at bounding box center [742, 214] width 46 height 12
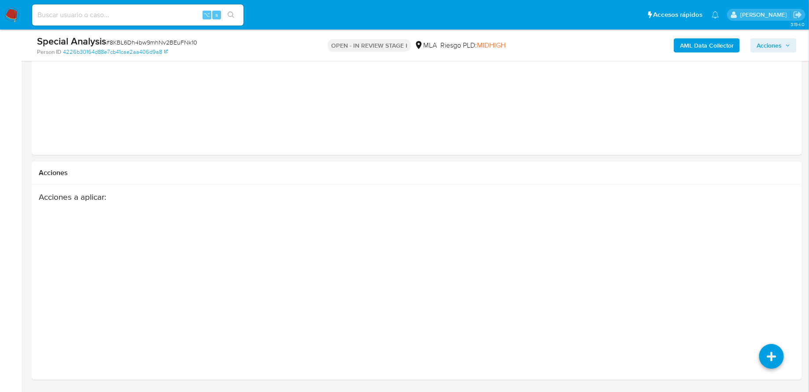
select select "10"
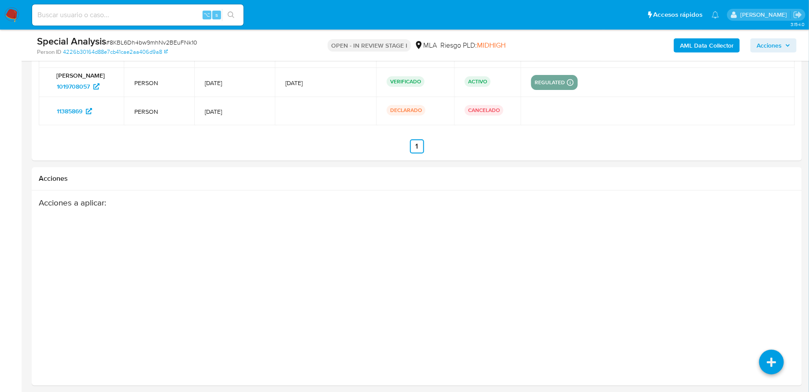
scroll to position [1440, 0]
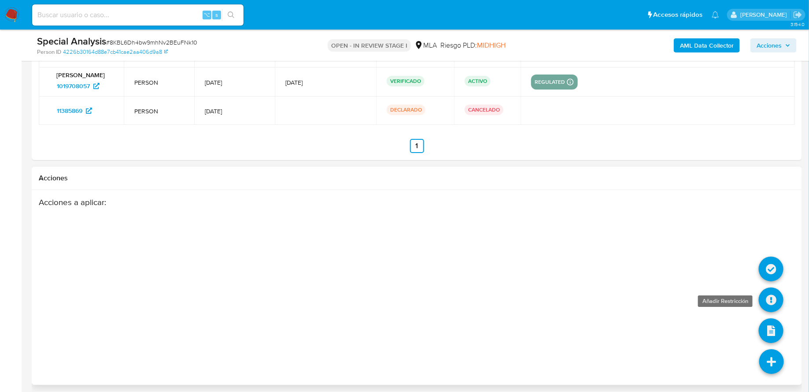
click at [766, 296] on icon at bounding box center [771, 299] width 25 height 25
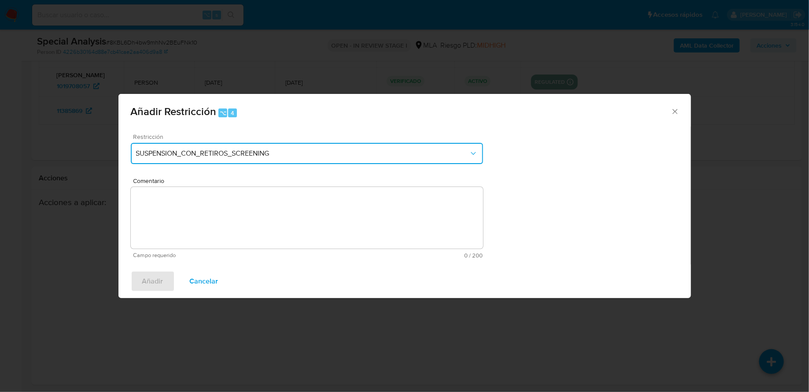
click at [356, 145] on button "SUSPENSION_CON_RETIROS_SCREENING" at bounding box center [307, 153] width 352 height 21
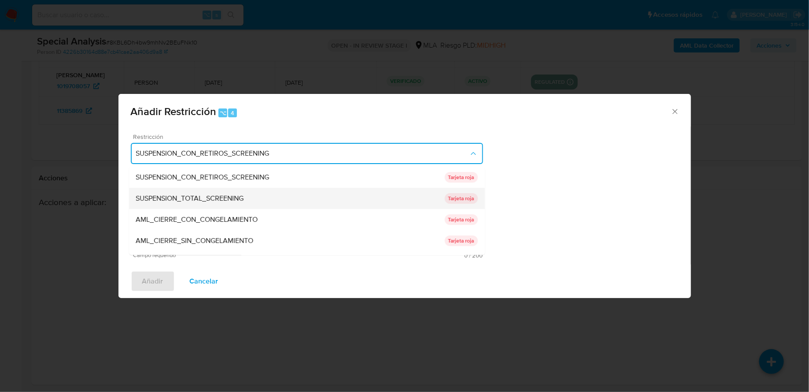
scroll to position [144, 0]
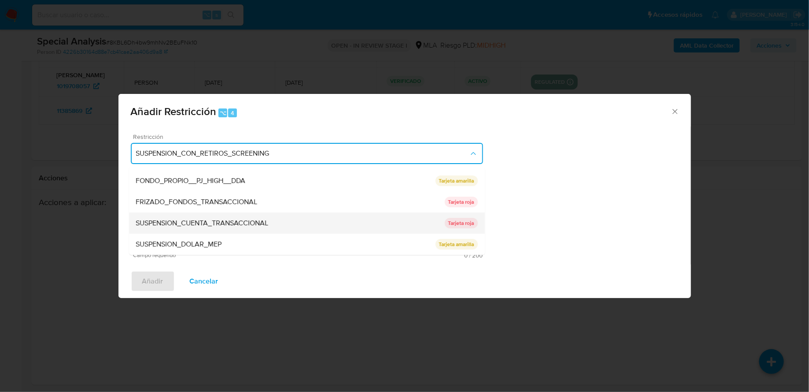
click at [293, 219] on div "SUSPENSION_CUENTA_TRANSACCIONAL" at bounding box center [290, 222] width 309 height 21
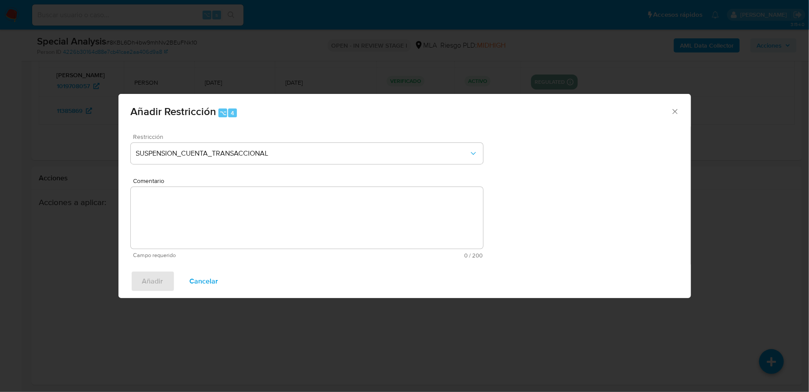
click at [269, 219] on textarea "Comentario" at bounding box center [307, 218] width 352 height 62
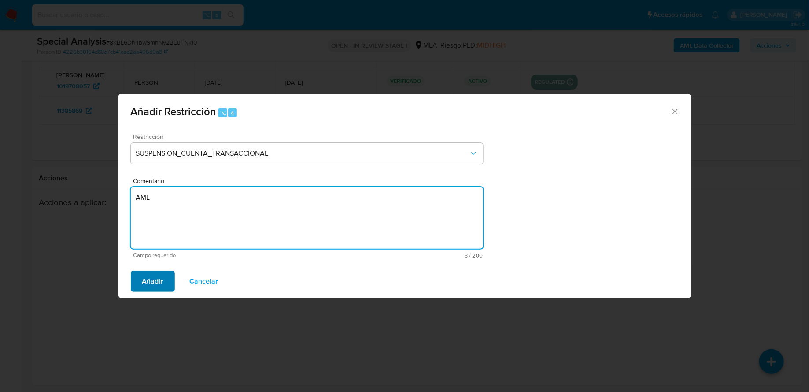
type textarea "AML"
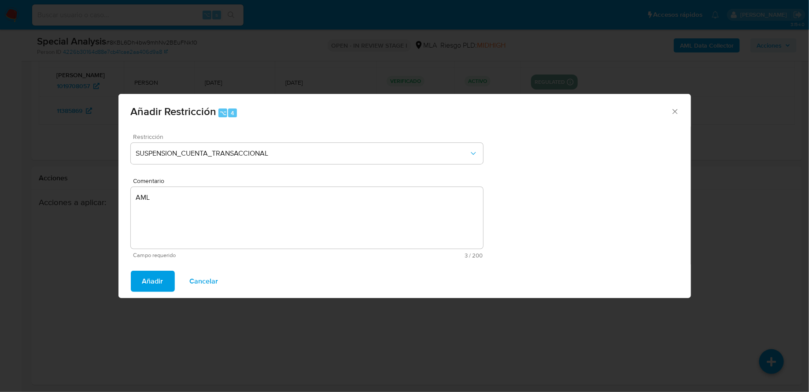
click at [154, 282] on span "Añadir" at bounding box center [152, 280] width 21 height 19
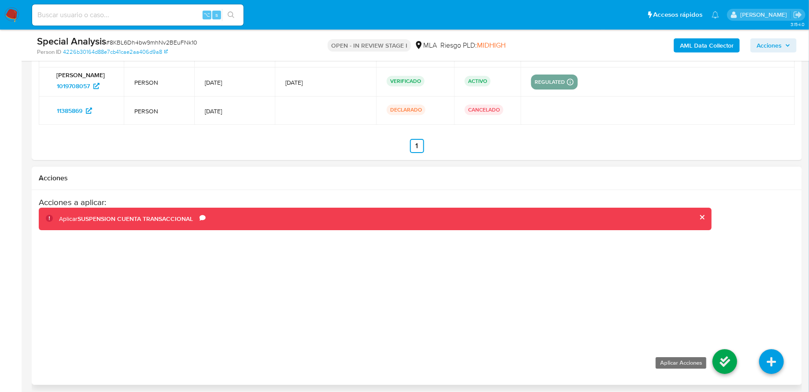
click at [735, 367] on icon at bounding box center [725, 361] width 25 height 25
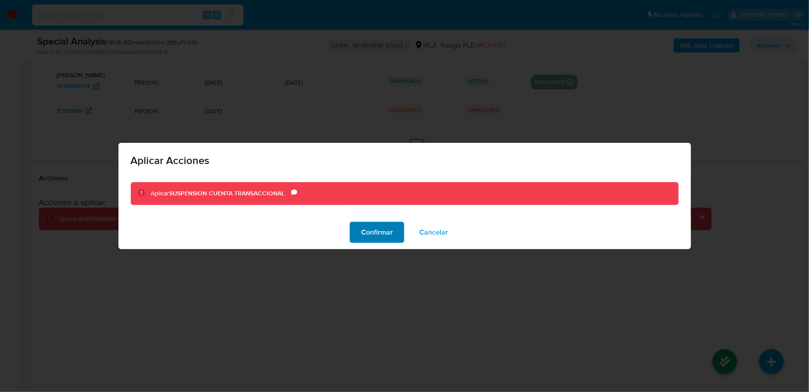
click at [370, 231] on span "Confirmar" at bounding box center [377, 231] width 32 height 19
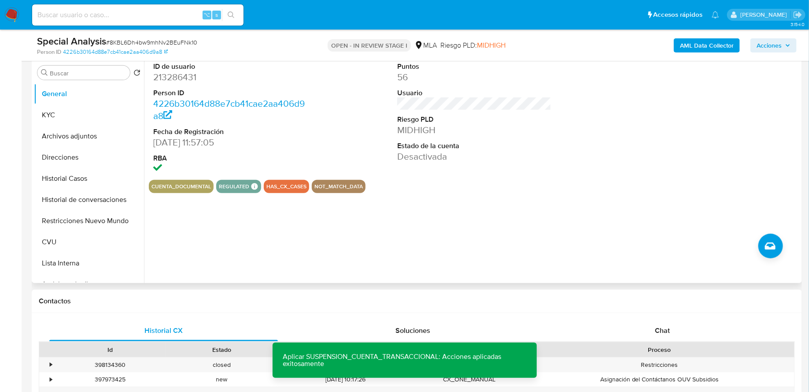
scroll to position [323, 0]
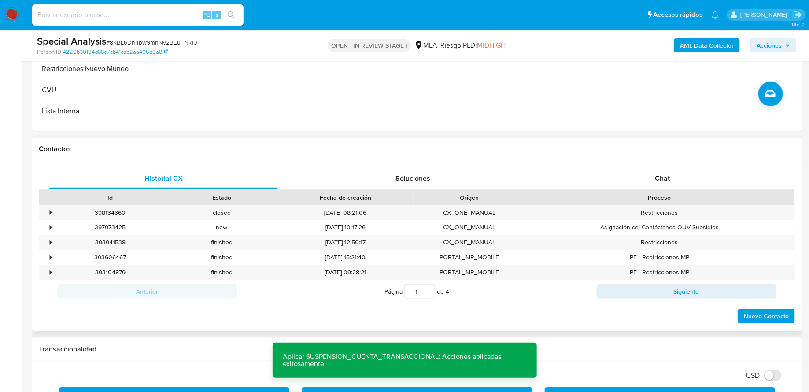
click at [675, 156] on div "Contactos" at bounding box center [417, 148] width 770 height 23
click at [659, 178] on span "Chat" at bounding box center [662, 178] width 15 height 10
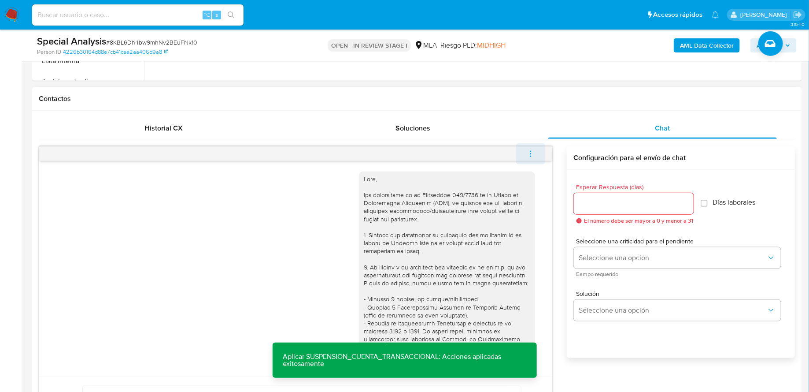
scroll to position [292, 0]
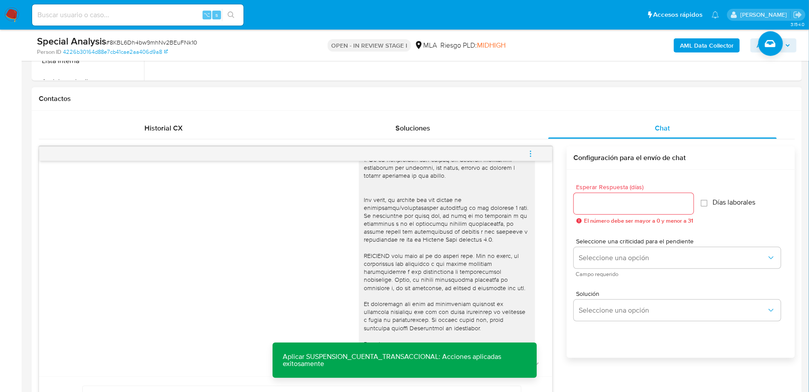
click at [543, 151] on button "menu-action" at bounding box center [530, 153] width 29 height 21
click at [483, 136] on li "Cerrar conversación" at bounding box center [471, 136] width 90 height 16
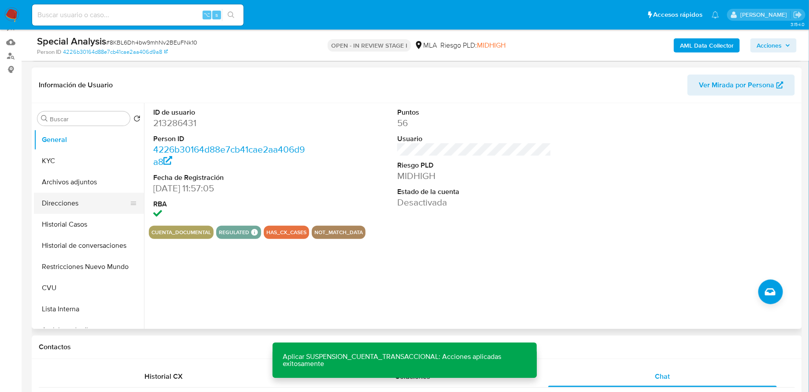
scroll to position [137, 0]
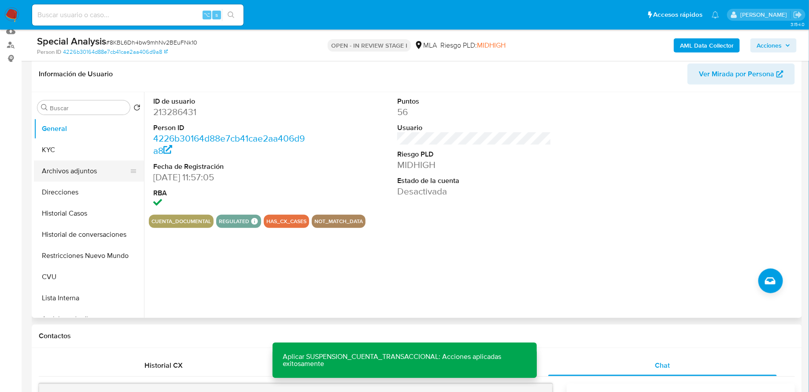
click at [67, 166] on button "Archivos adjuntos" at bounding box center [85, 170] width 103 height 21
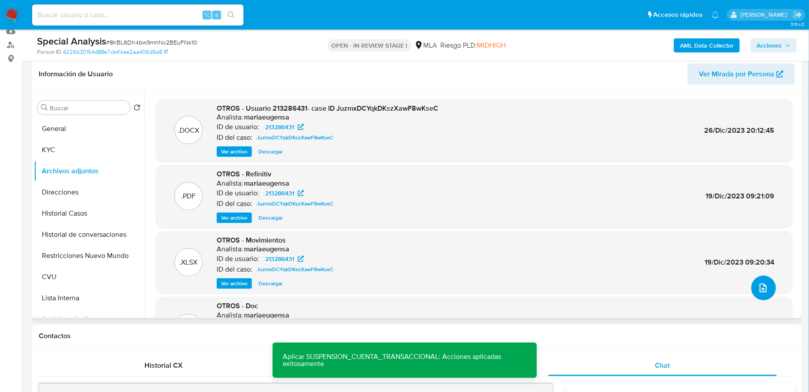
click at [767, 290] on button "upload-file" at bounding box center [764, 287] width 25 height 25
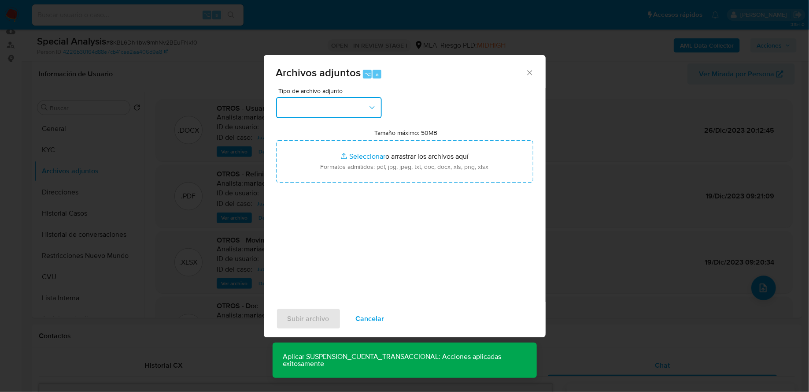
click at [329, 111] on button "button" at bounding box center [329, 107] width 106 height 21
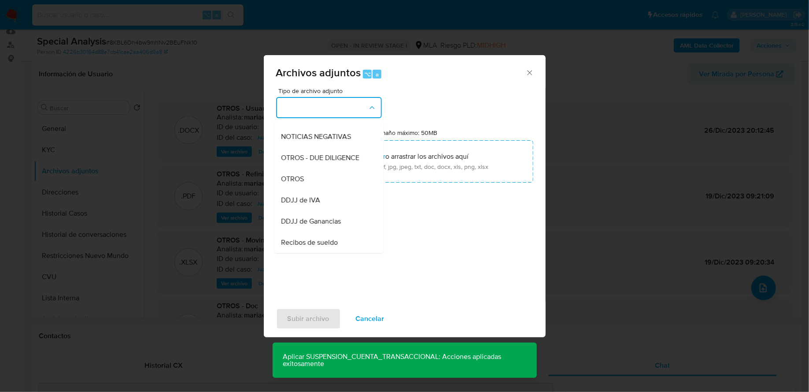
scroll to position [110, 0]
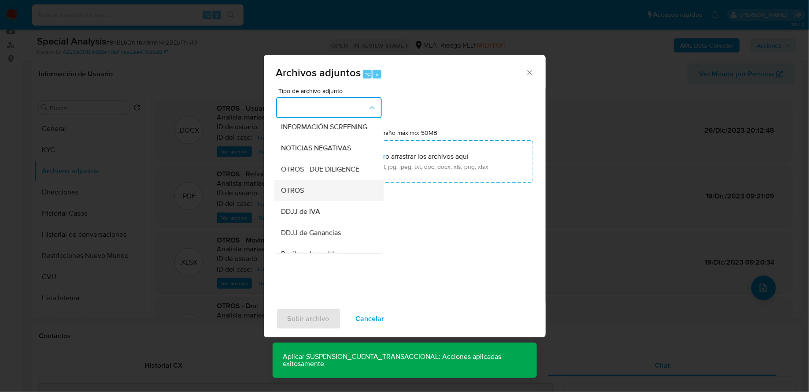
click at [305, 195] on div "OTROS" at bounding box center [326, 190] width 90 height 21
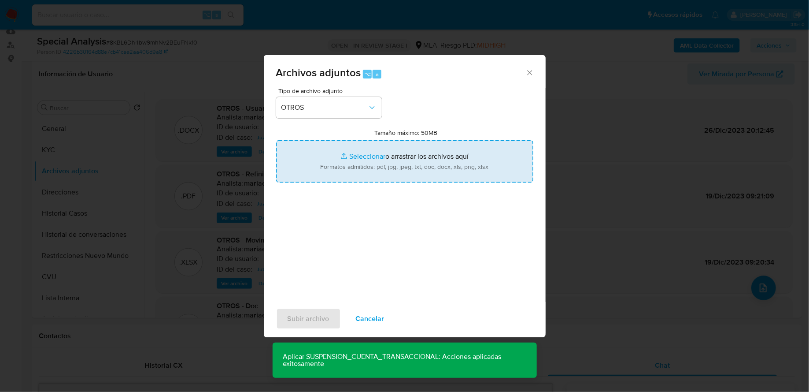
click at [356, 175] on input "Tamaño máximo: 50MB Seleccionar archivos" at bounding box center [404, 161] width 257 height 42
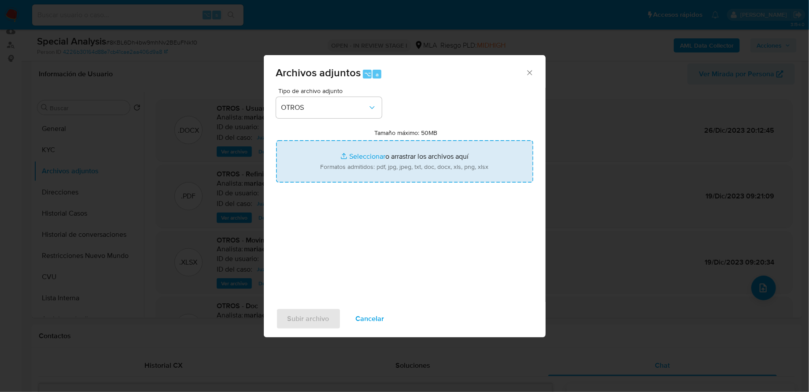
type input "C:\fakepath\Movimientos-213286431.xlsx"
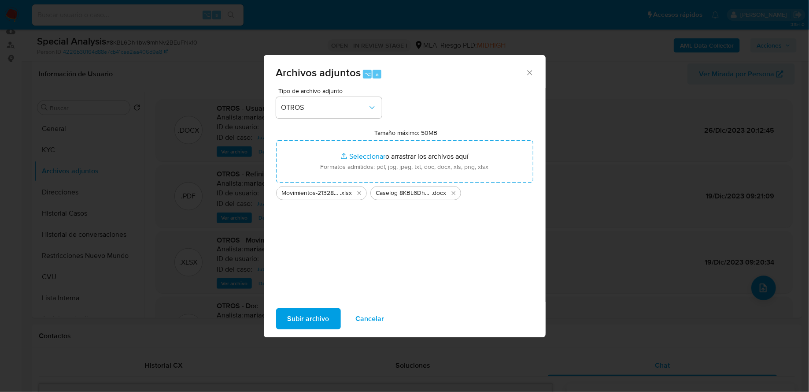
click at [301, 316] on span "Subir archivo" at bounding box center [309, 318] width 42 height 19
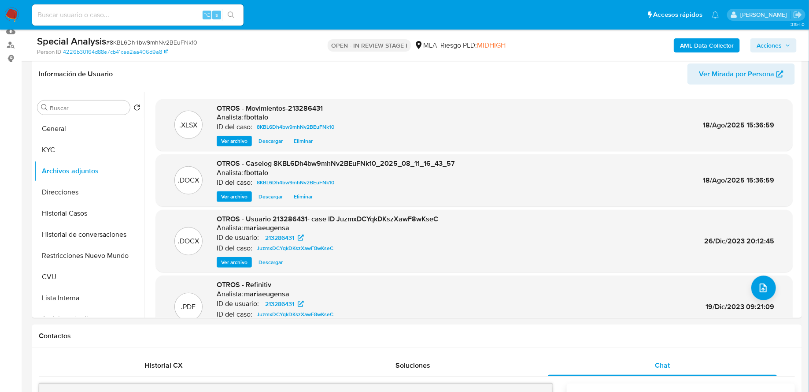
click at [706, 49] on b "AML Data Collector" at bounding box center [707, 45] width 54 height 14
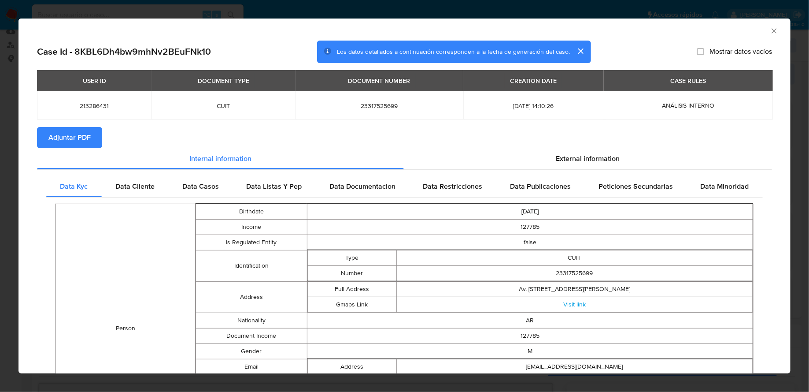
click at [73, 131] on span "Adjuntar PDF" at bounding box center [69, 137] width 42 height 19
click at [774, 28] on icon "Cerrar ventana" at bounding box center [774, 30] width 9 height 9
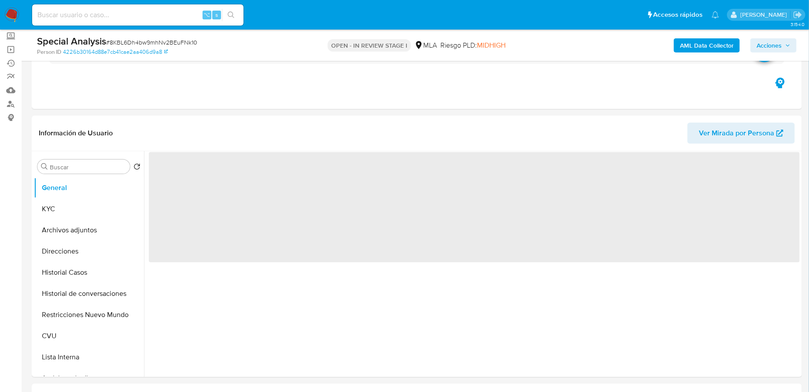
scroll to position [78, 0]
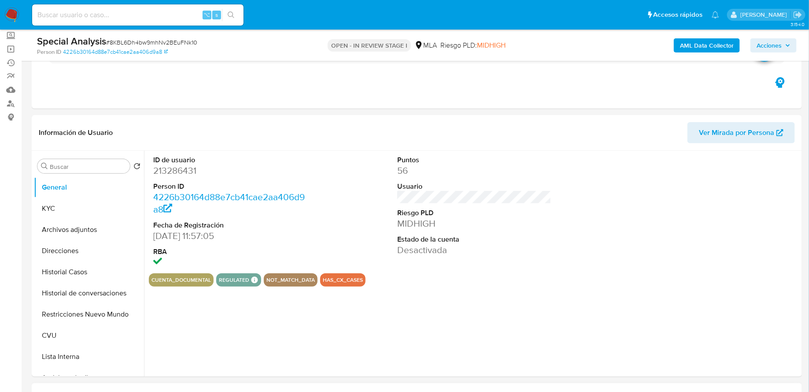
select select "10"
click at [72, 237] on button "Archivos adjuntos" at bounding box center [85, 229] width 103 height 21
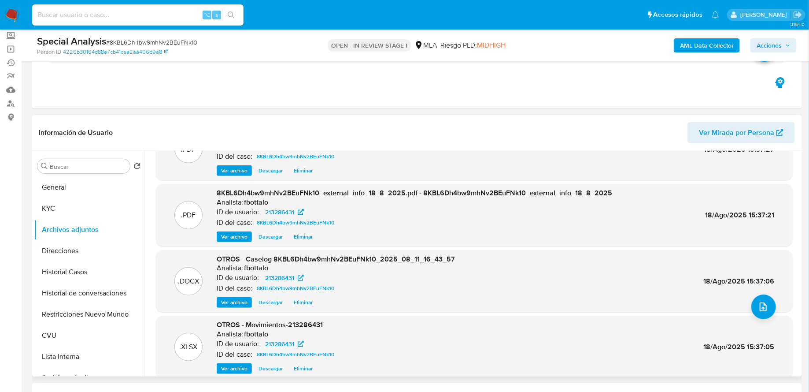
scroll to position [0, 0]
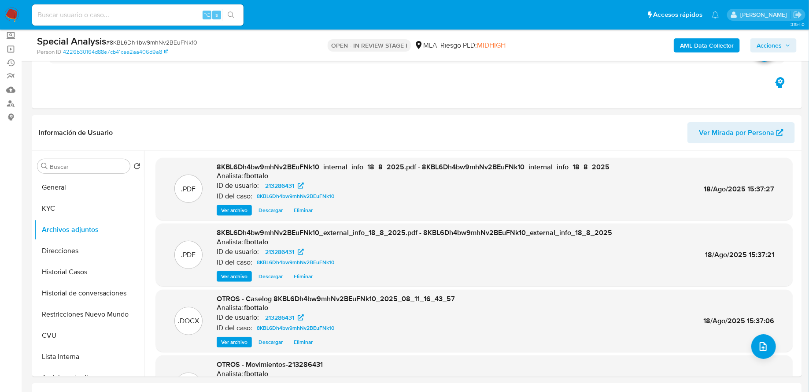
click at [780, 48] on span "Acciones" at bounding box center [769, 45] width 25 height 14
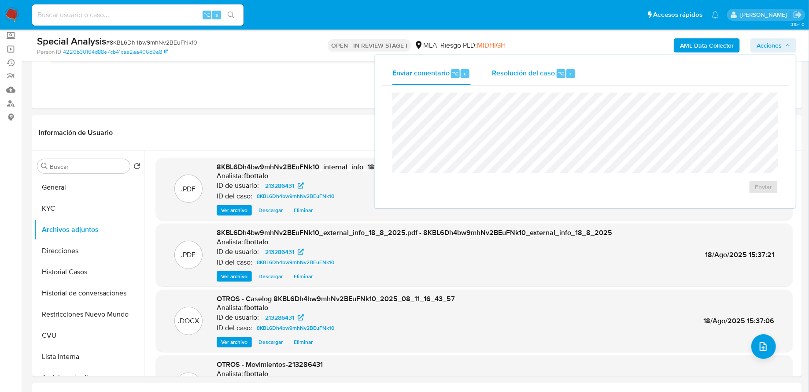
click at [531, 82] on div "Resolución del caso ⌥ r" at bounding box center [534, 73] width 84 height 23
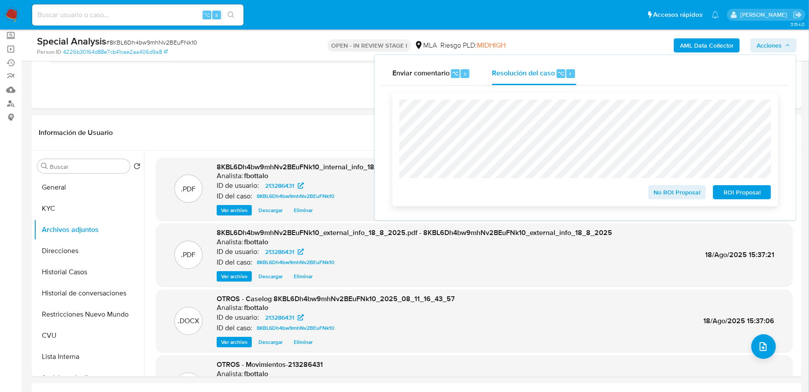
click at [735, 193] on span "ROI Proposal" at bounding box center [742, 192] width 46 height 12
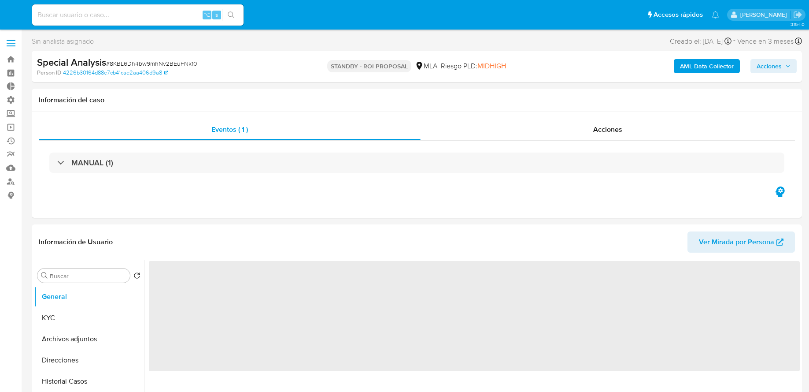
select select "10"
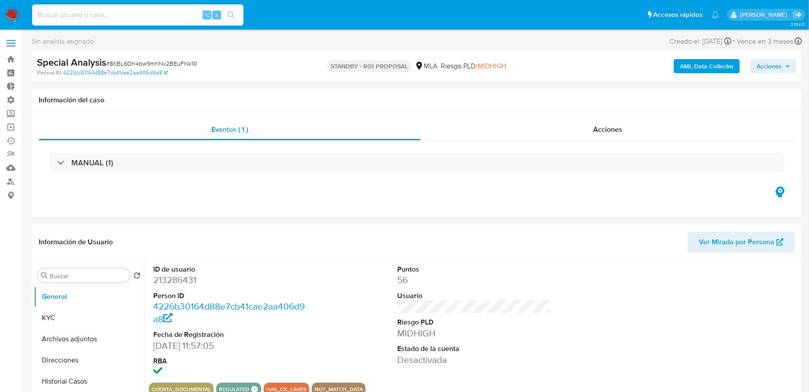
click at [163, 12] on input at bounding box center [137, 14] width 211 height 11
paste input "SF4yHJqZl9DarGZwgp2WZdax"
type input "SF4yHJqZl9DarGZwgp2WZdax"
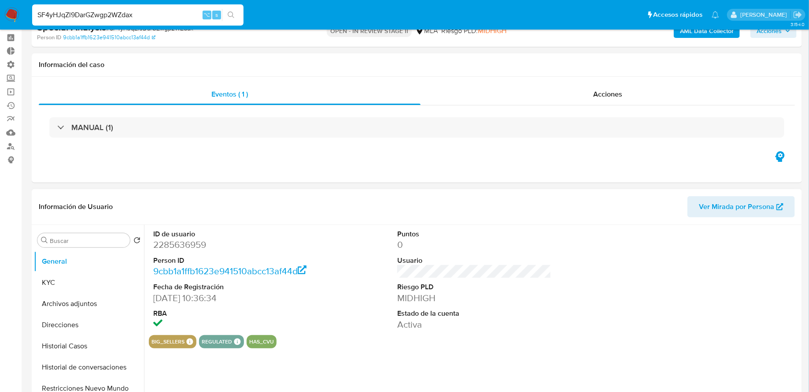
scroll to position [84, 0]
select select "10"
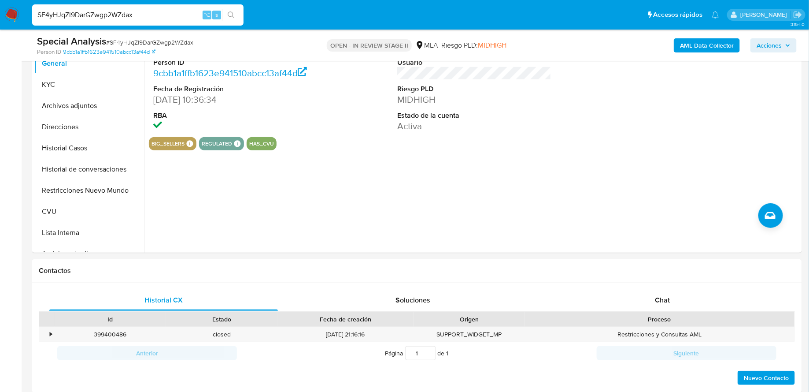
scroll to position [258, 0]
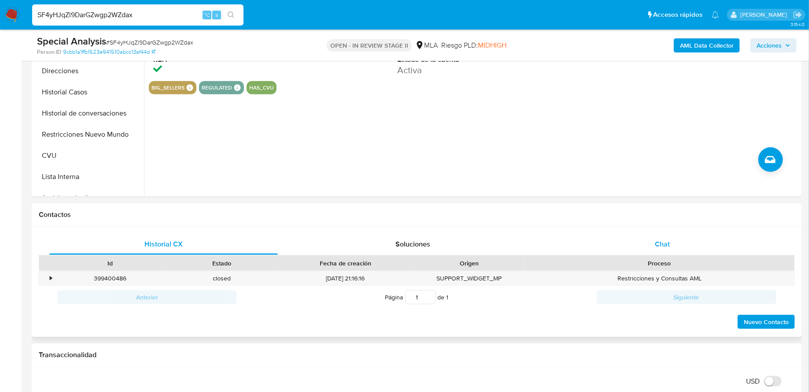
click at [644, 239] on div "Chat" at bounding box center [662, 243] width 229 height 21
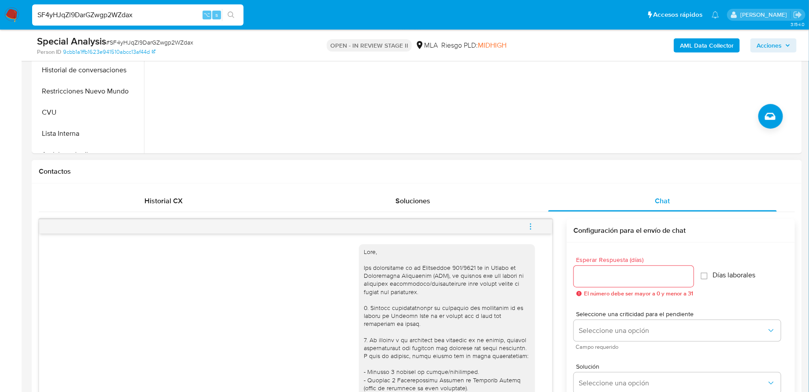
scroll to position [0, 0]
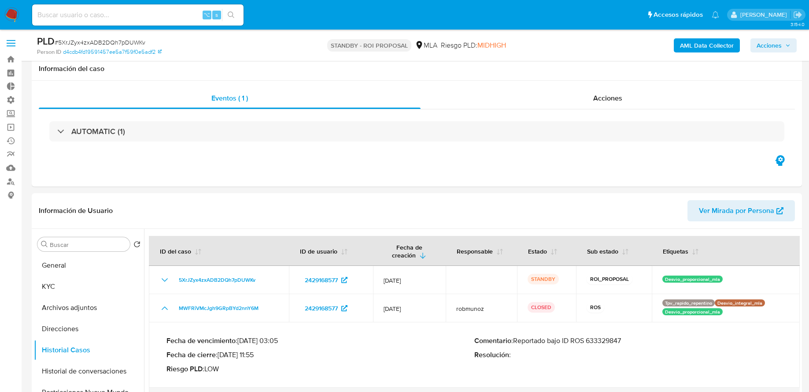
select select "10"
